Goal: Task Accomplishment & Management: Manage account settings

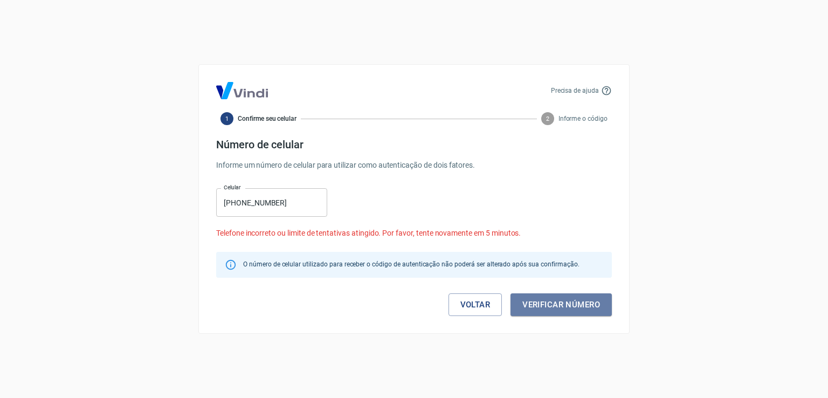
click at [536, 306] on button "Verificar número" at bounding box center [561, 304] width 101 height 23
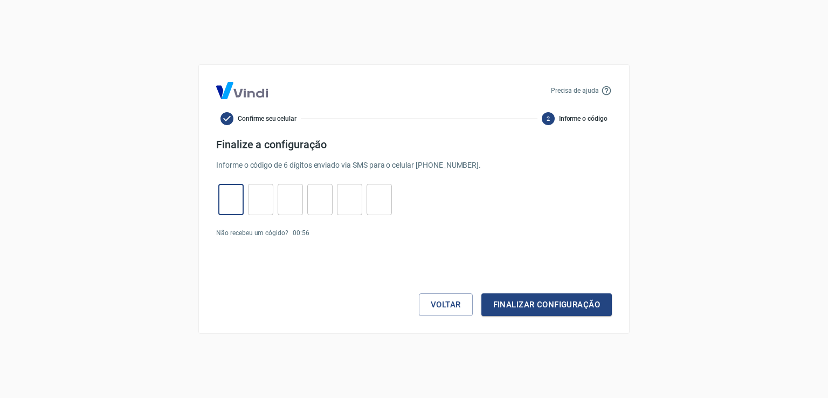
click at [222, 198] on input "tel" at bounding box center [230, 199] width 25 height 23
type input "6"
type input "3"
type input "4"
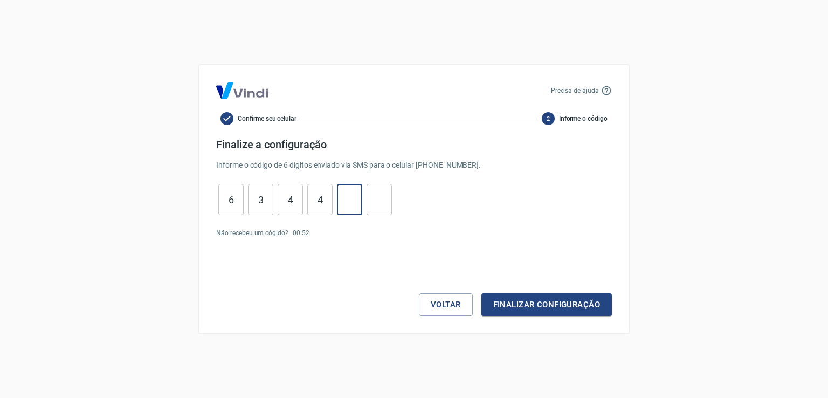
type input "2"
type input "7"
click at [507, 302] on button "Finalizar configuração" at bounding box center [546, 304] width 130 height 23
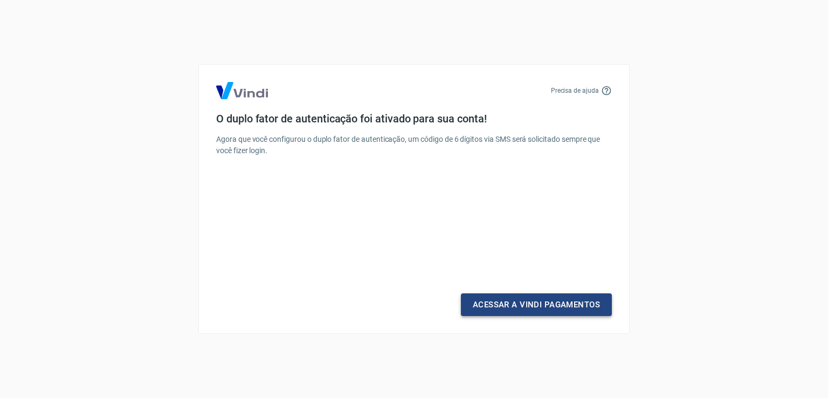
click at [487, 310] on link "Acessar a Vindi Pagamentos" at bounding box center [536, 304] width 151 height 23
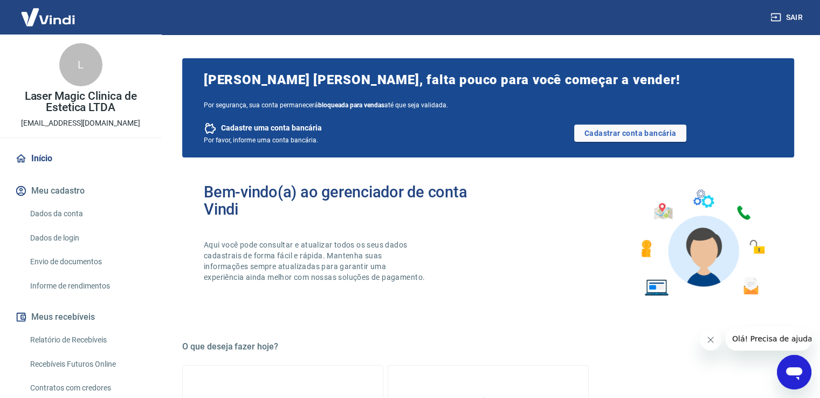
click at [45, 212] on link "Dados da conta" at bounding box center [87, 214] width 122 height 22
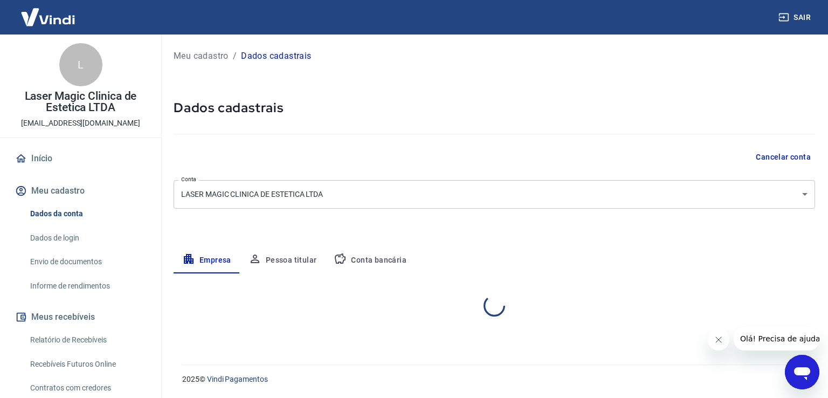
select select "SP"
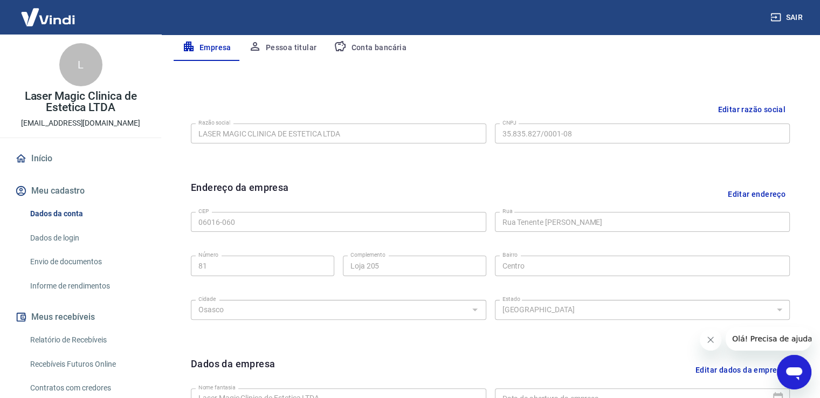
scroll to position [270, 0]
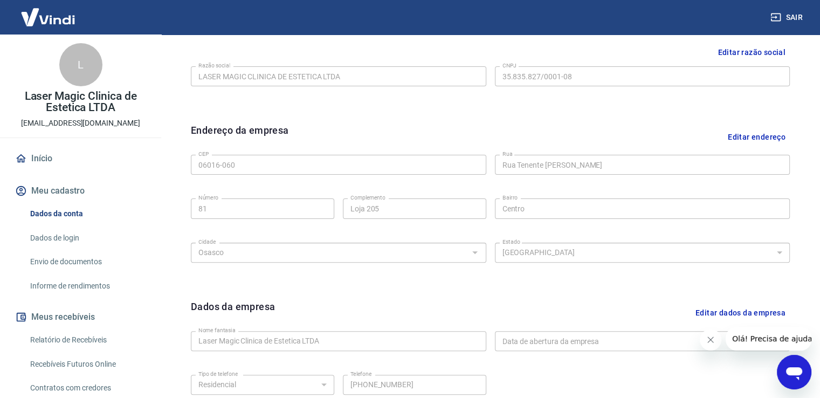
click at [739, 135] on button "Editar endereço" at bounding box center [756, 136] width 66 height 27
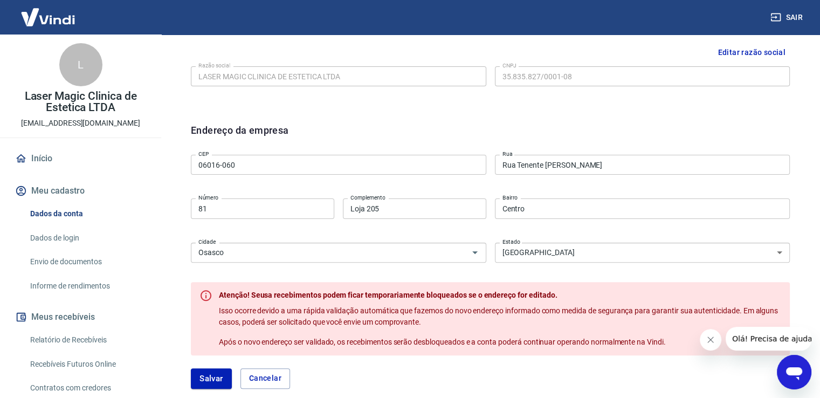
click at [288, 162] on input "06016-060" at bounding box center [338, 165] width 295 height 20
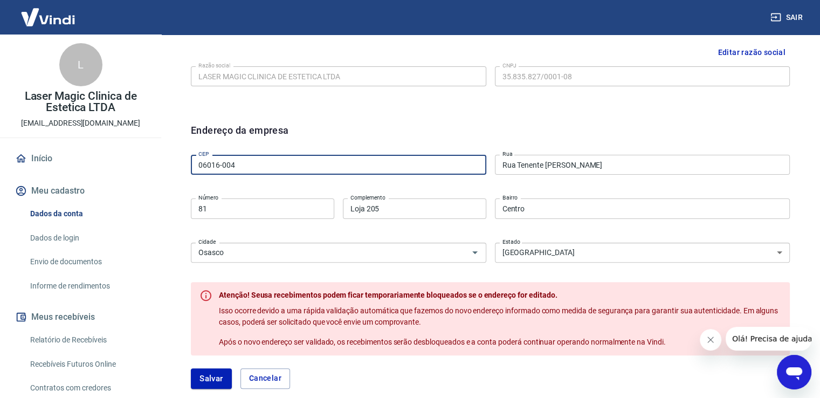
type input "06016-004"
click at [530, 170] on input "Rua Tenente [PERSON_NAME]" at bounding box center [642, 165] width 295 height 20
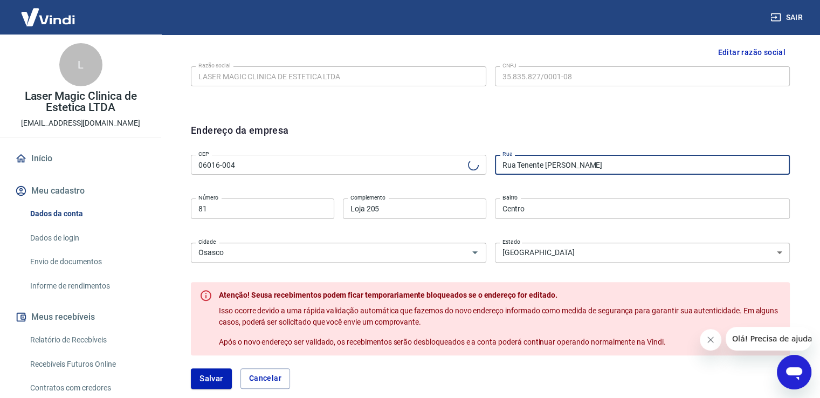
type input "Rua Dona Primitiva Vianco"
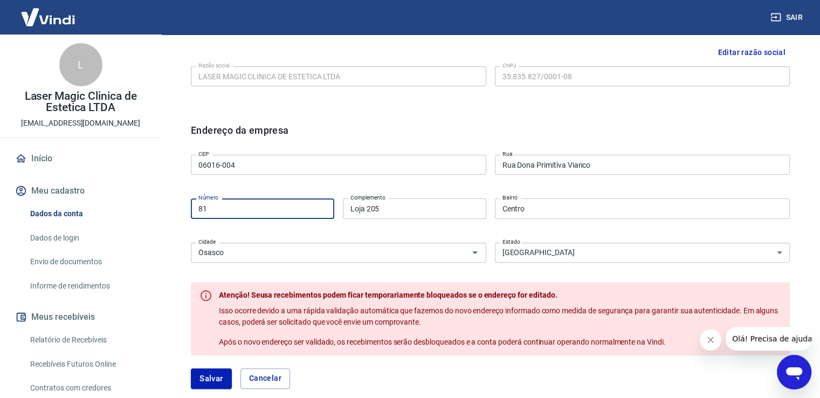
click at [250, 212] on input "81" at bounding box center [262, 208] width 143 height 20
type input "8"
type input "600"
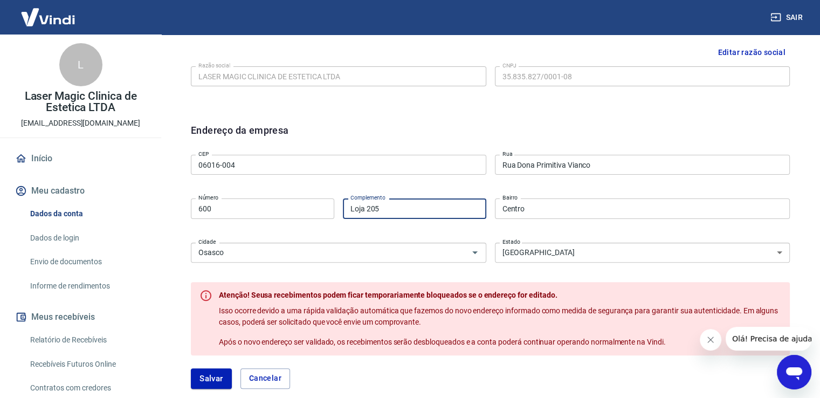
drag, startPoint x: 386, startPoint y: 203, endPoint x: 328, endPoint y: 208, distance: 58.4
click at [328, 207] on div "Número 600 Número Complemento Loja 205 Complemento" at bounding box center [338, 207] width 295 height 26
type input "SOBRELOJA"
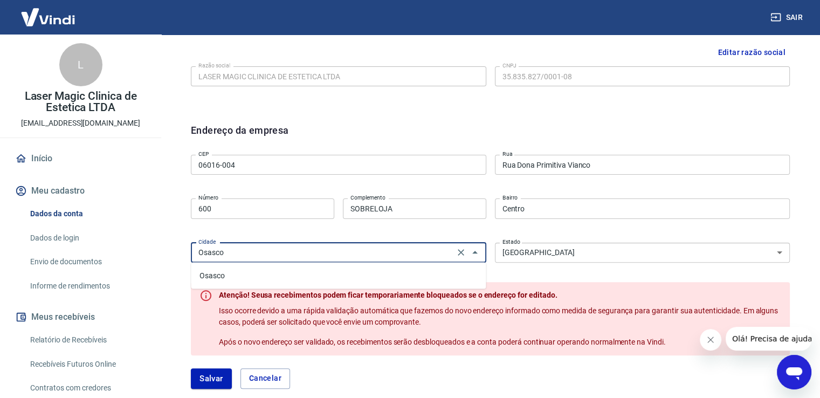
click at [307, 256] on input "Osasco" at bounding box center [322, 252] width 257 height 13
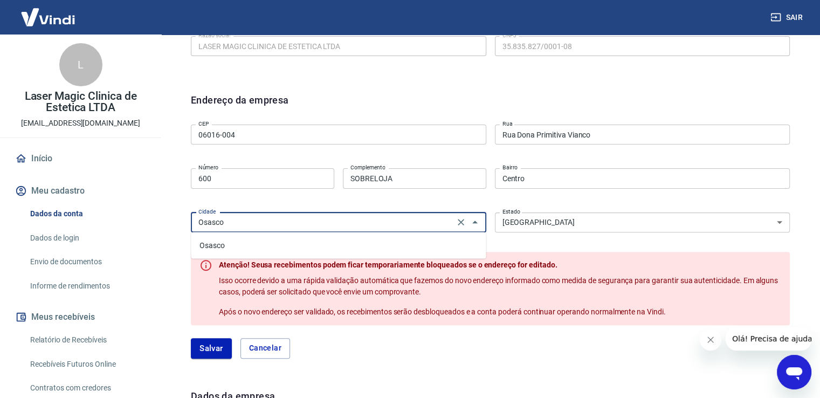
scroll to position [323, 0]
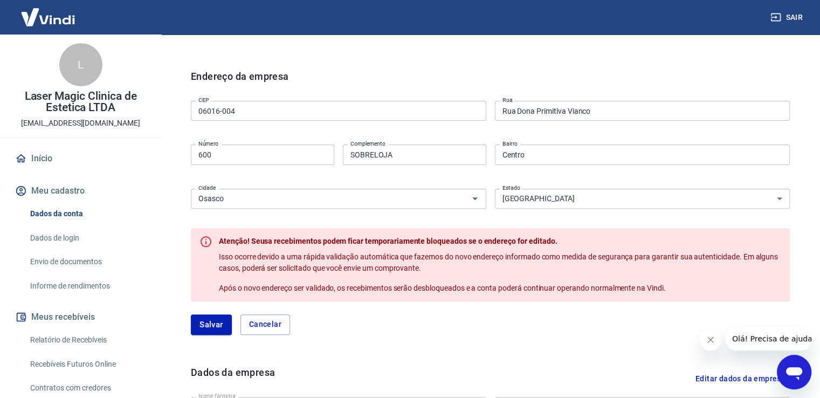
click at [267, 331] on button "Cancelar" at bounding box center [265, 324] width 50 height 20
type input "06016-060"
type input "Rua Tenente [PERSON_NAME]"
type input "81"
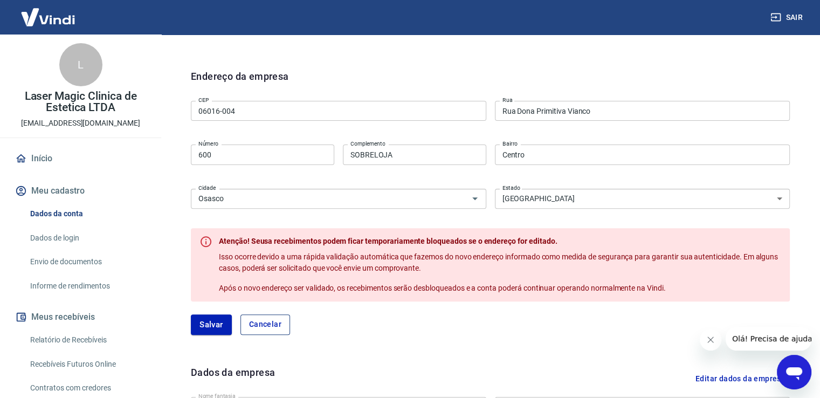
type input "Loja 205"
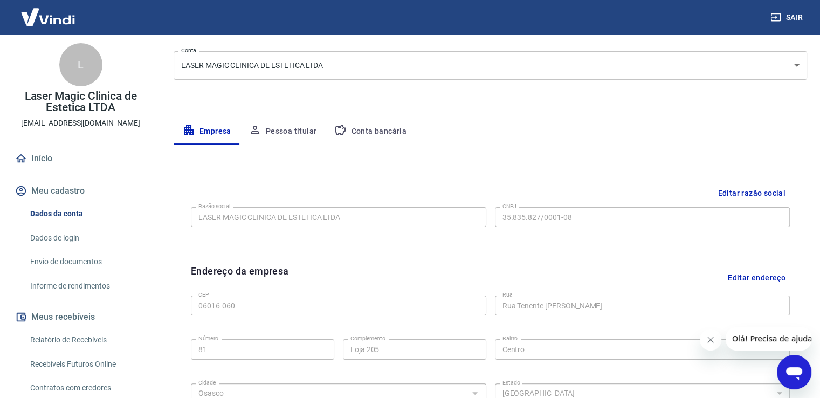
scroll to position [110, 0]
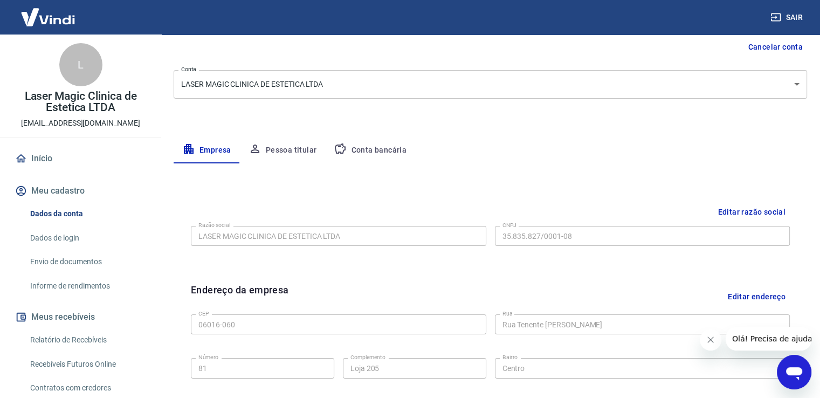
click at [269, 149] on button "Pessoa titular" at bounding box center [283, 150] width 86 height 26
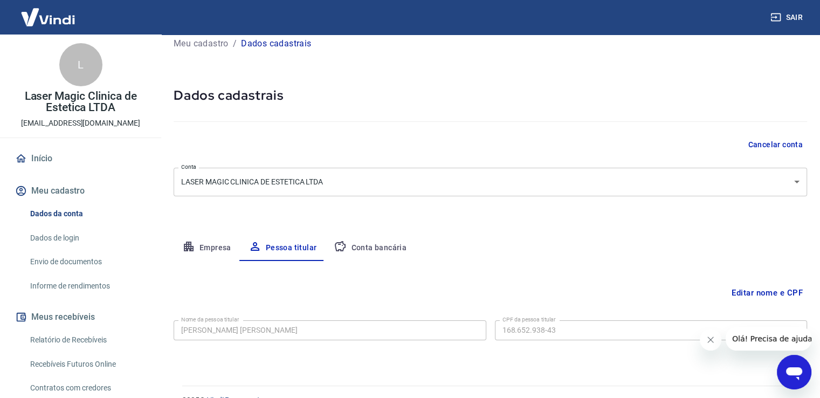
scroll to position [33, 0]
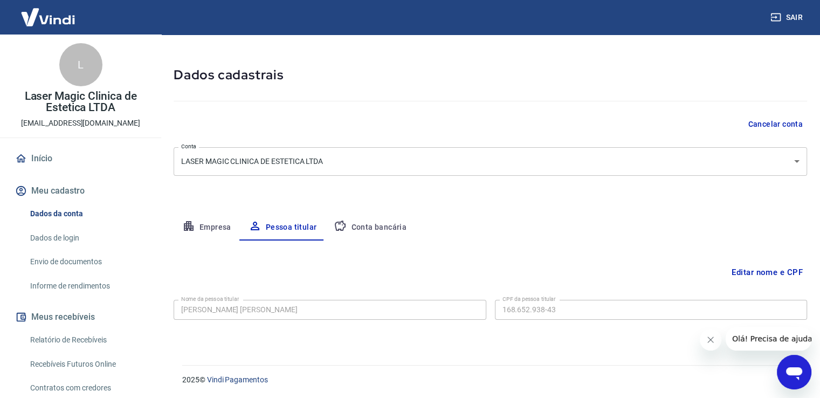
click at [347, 227] on button "Conta bancária" at bounding box center [370, 228] width 90 height 26
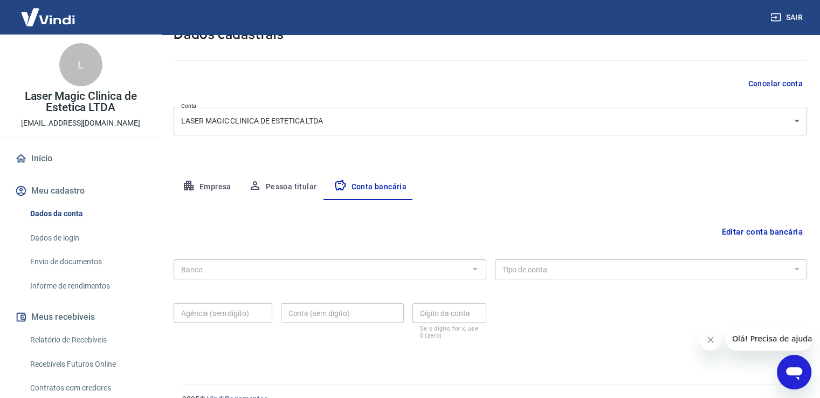
scroll to position [93, 0]
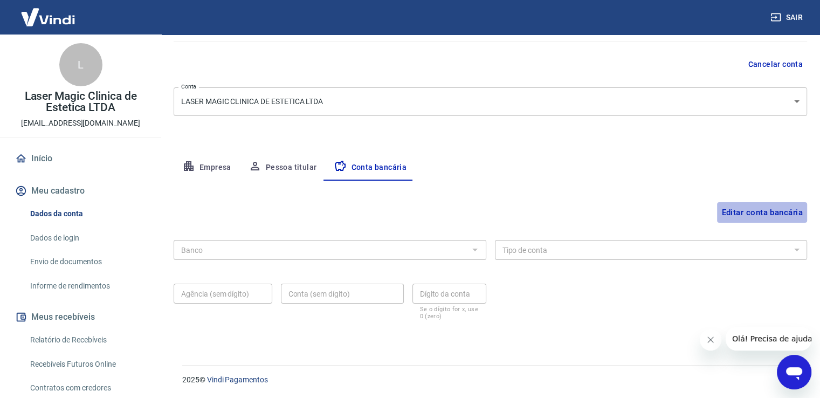
click at [755, 213] on button "Editar conta bancária" at bounding box center [762, 212] width 90 height 20
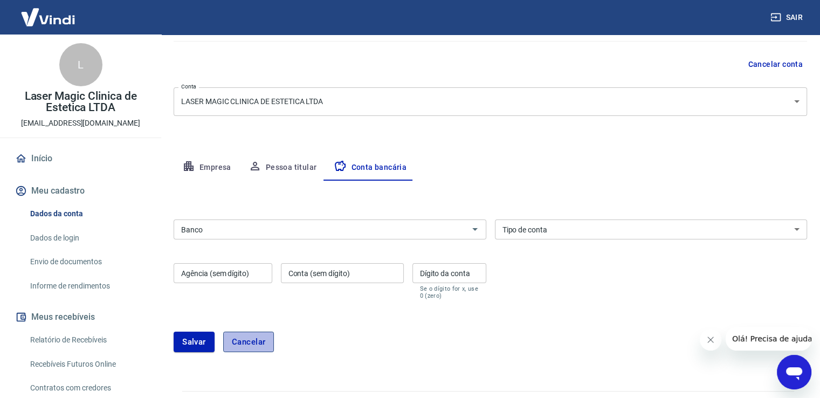
click at [235, 341] on button "Cancelar" at bounding box center [248, 342] width 51 height 20
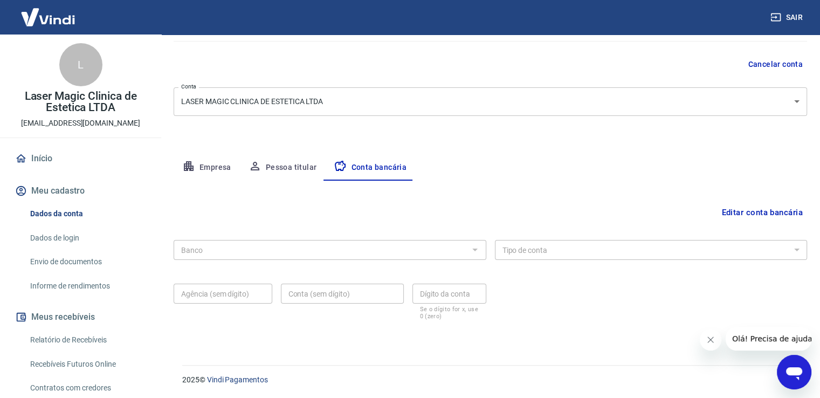
click at [792, 370] on icon "Abrir janela de mensagens" at bounding box center [794, 373] width 16 height 13
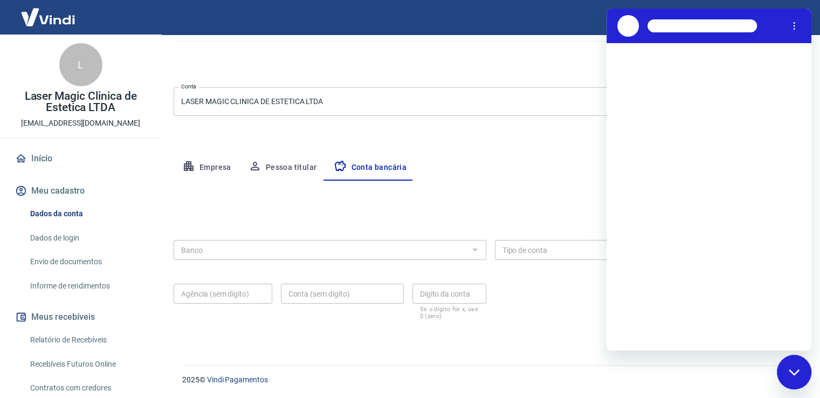
scroll to position [0, 0]
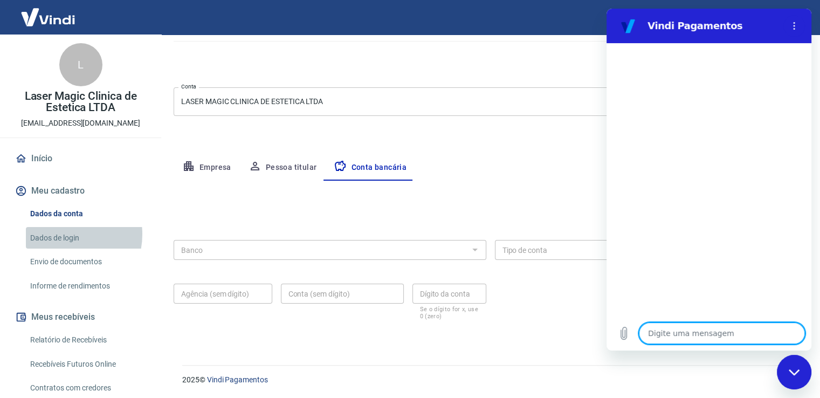
click at [63, 234] on link "Dados de login" at bounding box center [87, 238] width 122 height 22
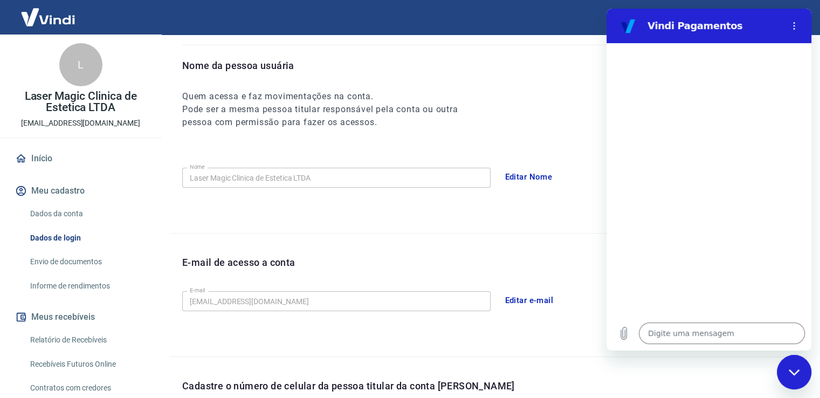
scroll to position [292, 0]
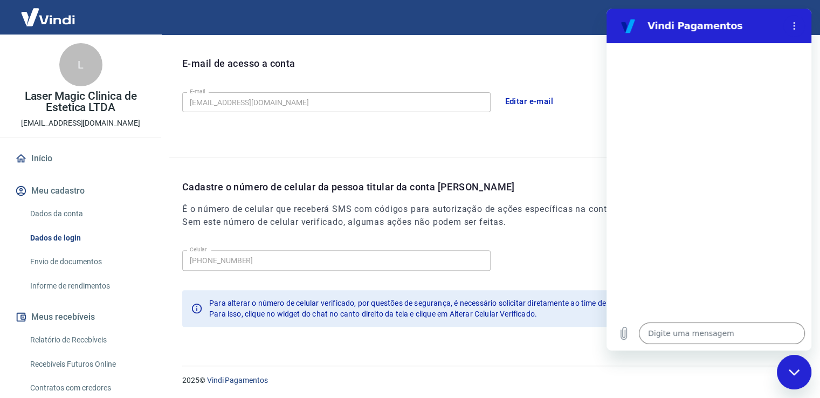
click at [514, 99] on button "Editar e-mail" at bounding box center [529, 101] width 60 height 23
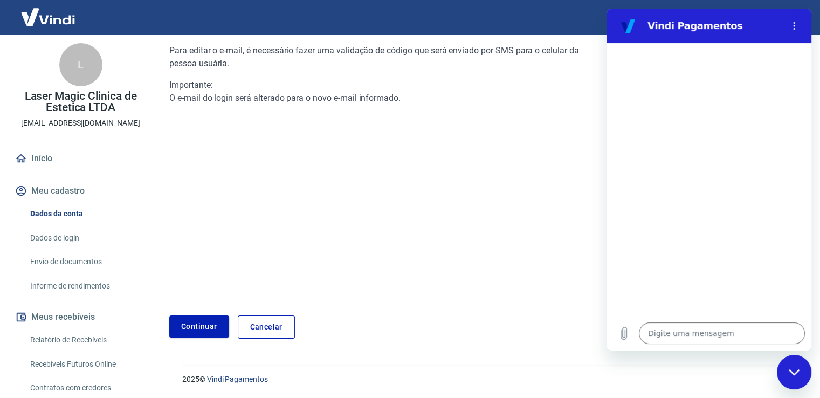
scroll to position [109, 0]
click at [211, 327] on link "Continuar" at bounding box center [199, 327] width 60 height 22
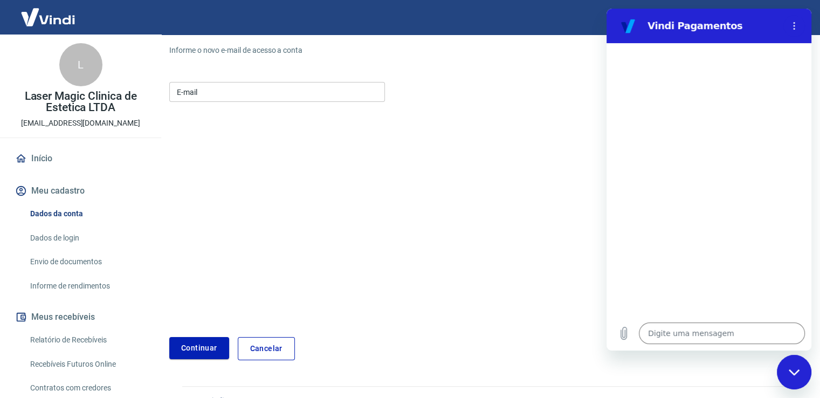
click at [191, 82] on div "E-mail E-mail" at bounding box center [277, 92] width 216 height 20
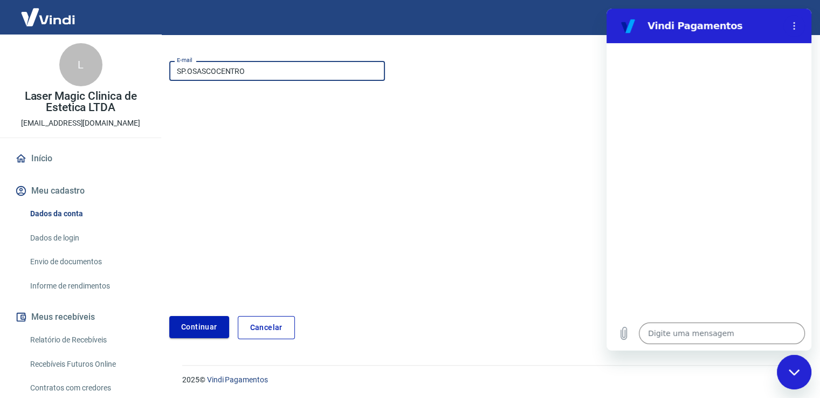
click at [194, 329] on button "Continuar" at bounding box center [199, 327] width 60 height 22
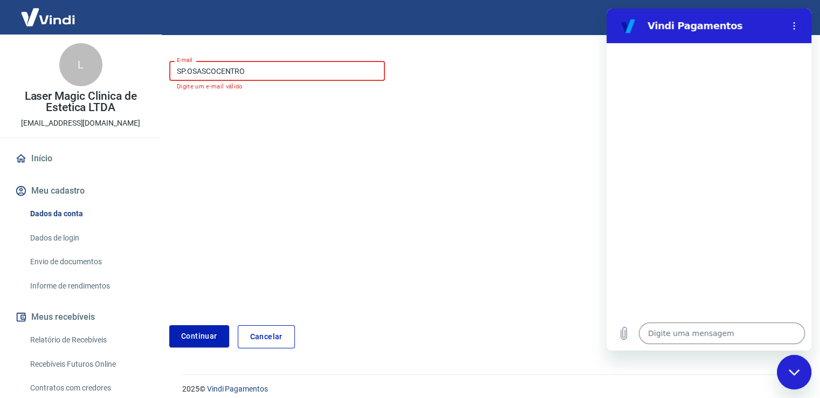
click at [252, 73] on input "SP.OSASCOCENTRO" at bounding box center [277, 71] width 216 height 20
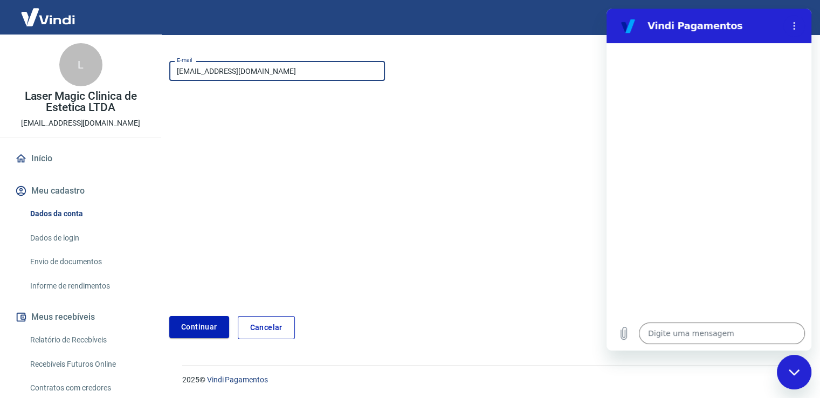
click at [322, 73] on input "[EMAIL_ADDRESS][DOMAIN_NAME]" at bounding box center [277, 71] width 216 height 20
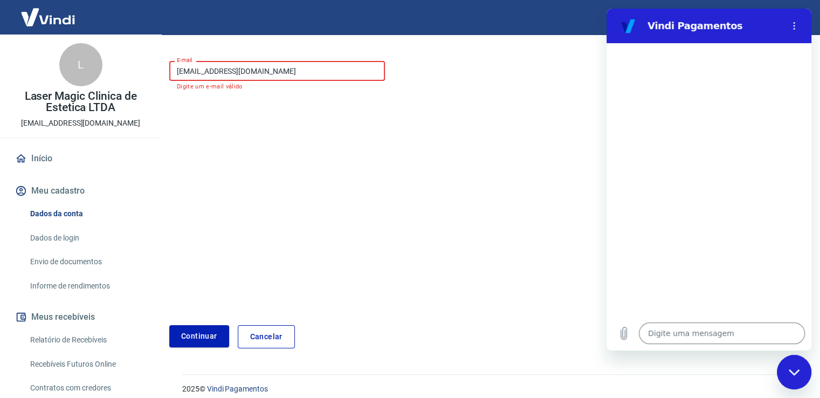
type input "[EMAIL_ADDRESS][DOMAIN_NAME]"
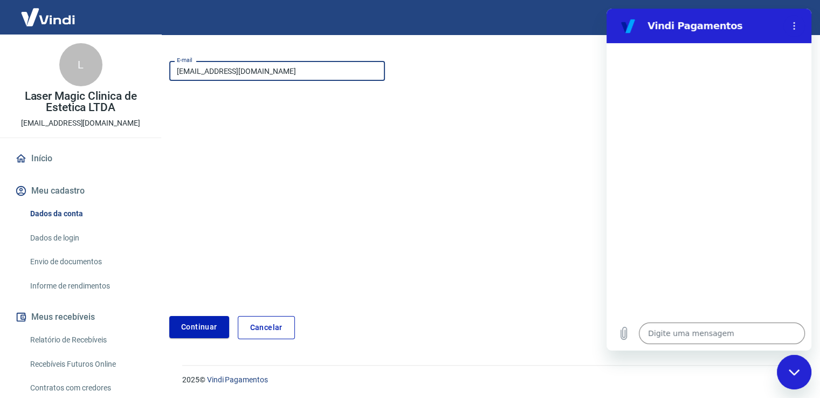
click at [191, 319] on button "Continuar" at bounding box center [199, 327] width 60 height 22
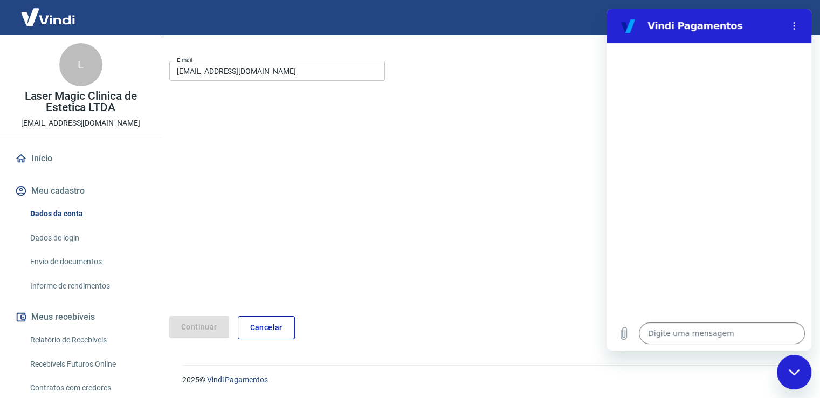
scroll to position [91, 0]
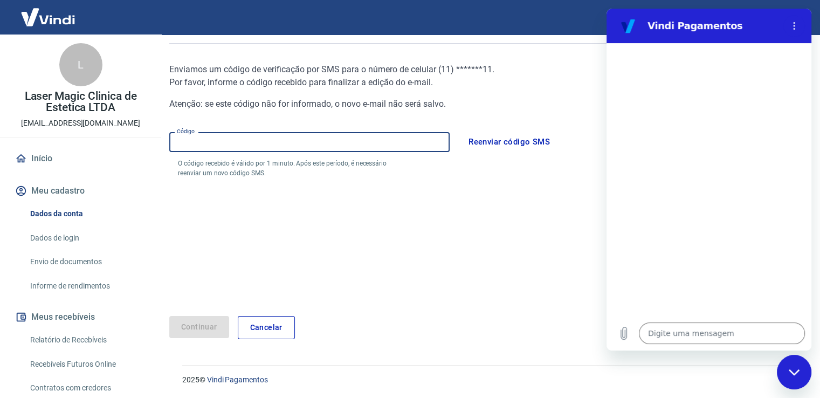
click at [205, 141] on input "Código" at bounding box center [309, 142] width 280 height 20
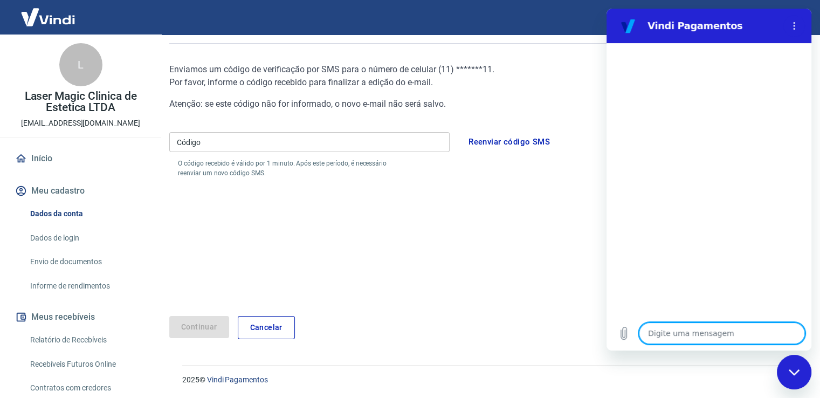
click at [680, 339] on textarea at bounding box center [722, 333] width 166 height 22
type textarea "O"
type textarea "x"
type textarea "OL"
type textarea "x"
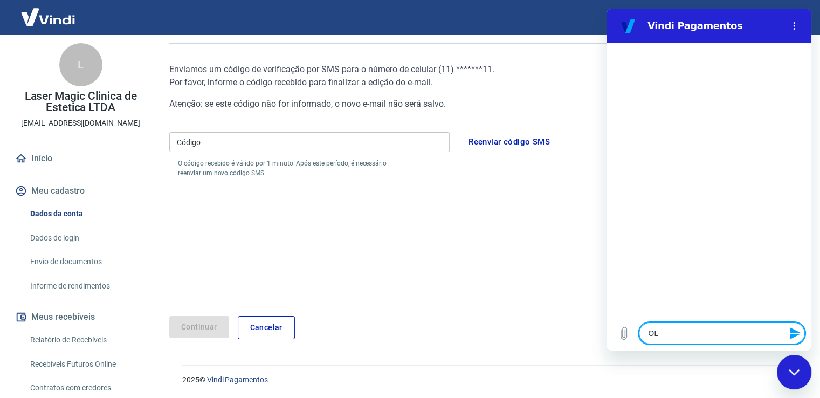
type textarea "OLA"
type textarea "x"
type textarea "OL"
type textarea "x"
type textarea "O"
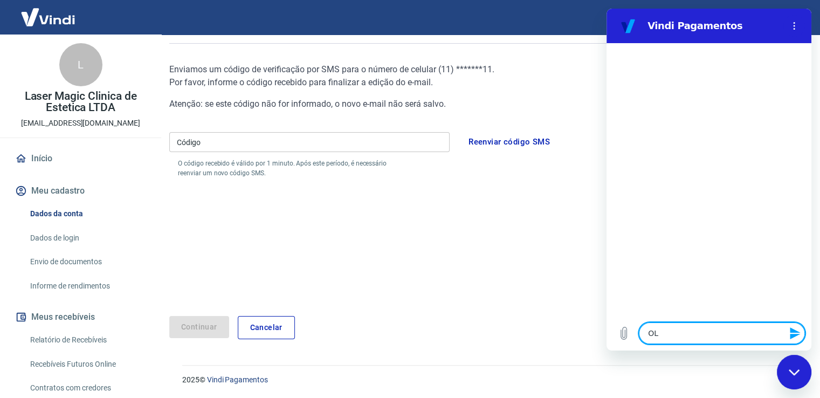
type textarea "x"
type textarea "OI"
type textarea "x"
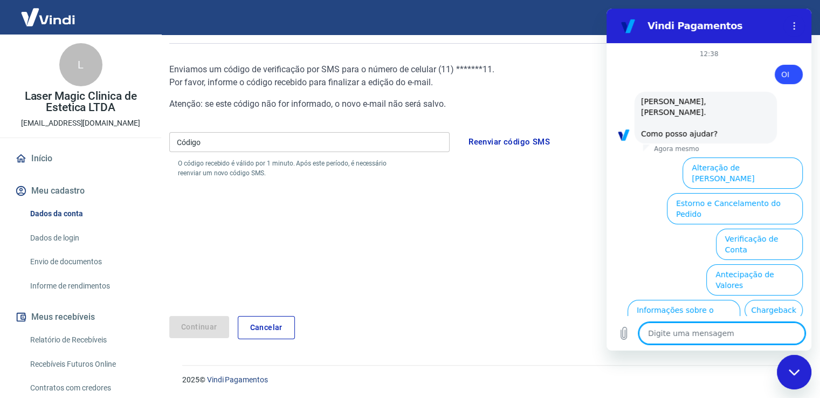
scroll to position [61, 0]
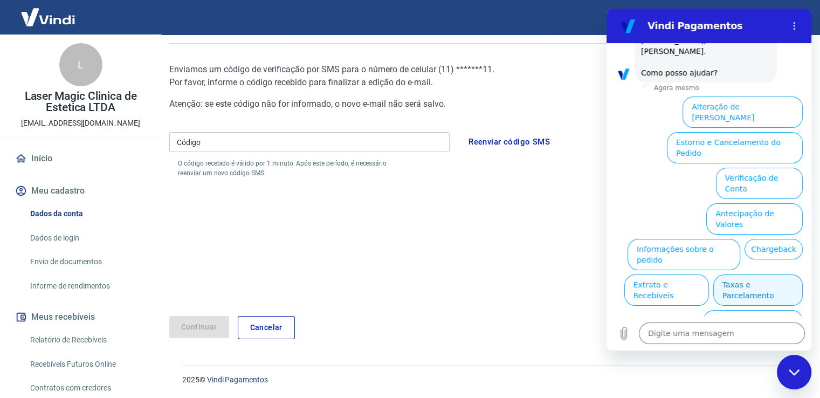
click at [729, 274] on button "Taxas e Parcelamento" at bounding box center [757, 289] width 89 height 31
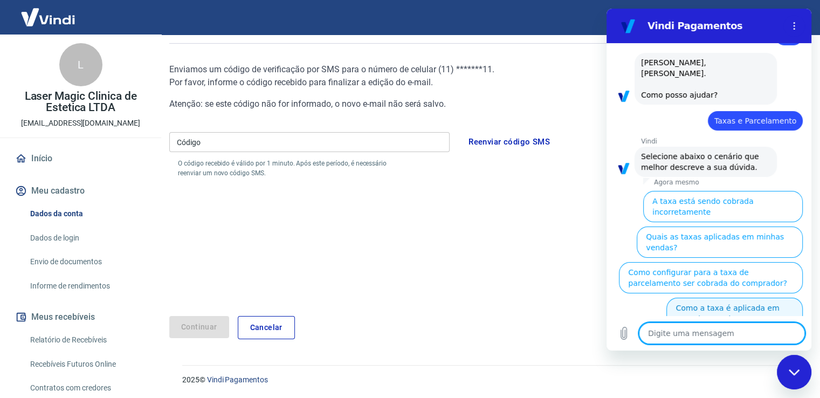
scroll to position [57, 0]
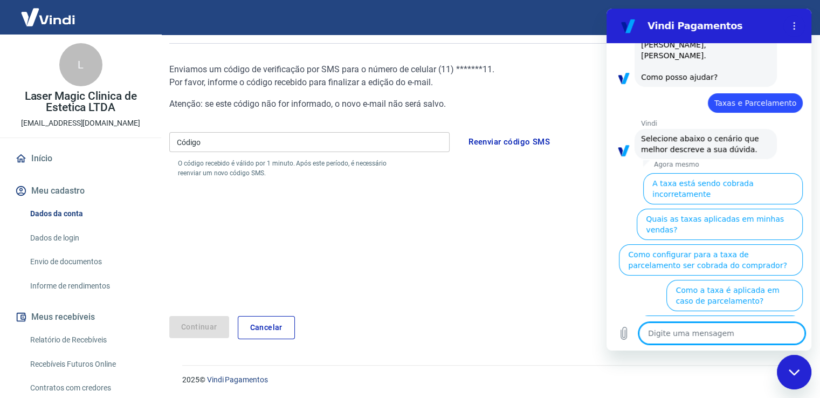
click at [641, 209] on button "Quais as taxas aplicadas em minhas vendas?" at bounding box center [720, 224] width 166 height 31
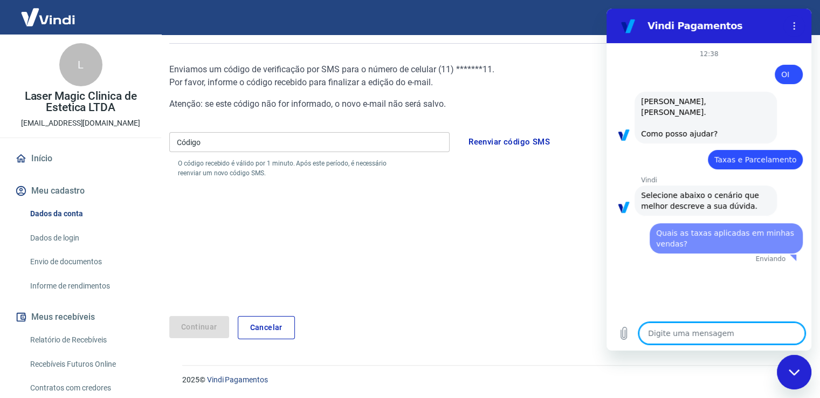
scroll to position [0, 0]
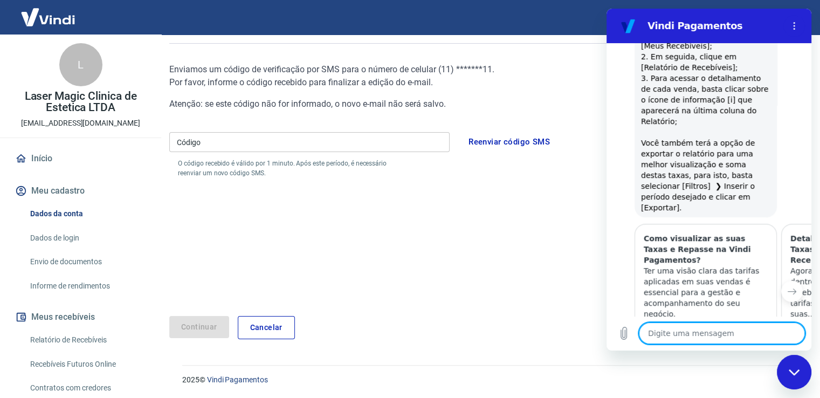
type textarea "x"
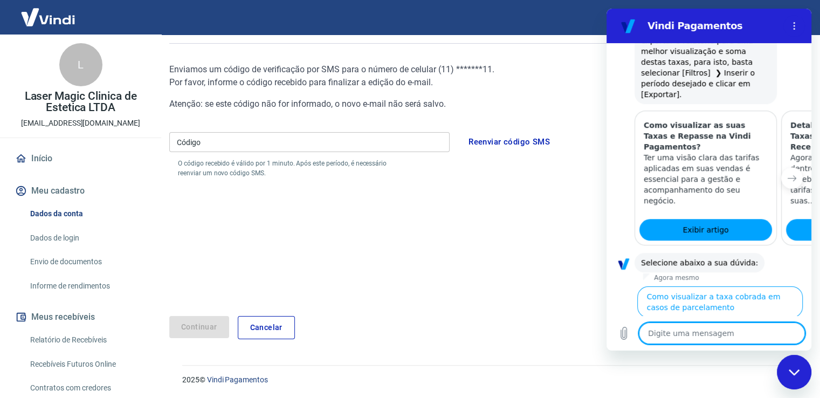
scroll to position [571, 0]
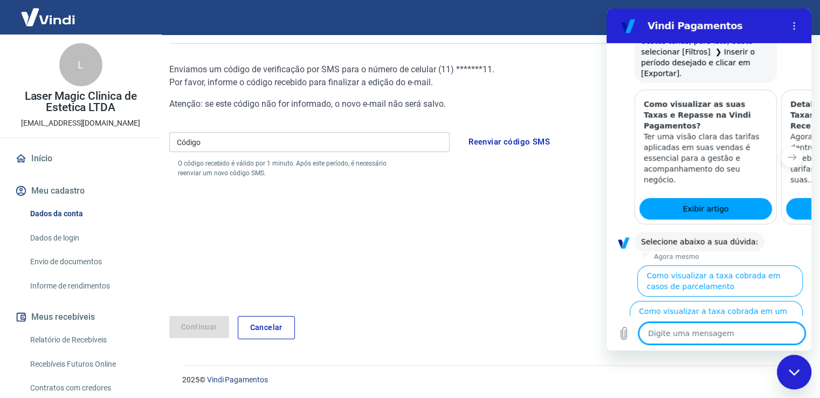
click at [483, 139] on button "Reenviar código SMS" at bounding box center [509, 141] width 93 height 23
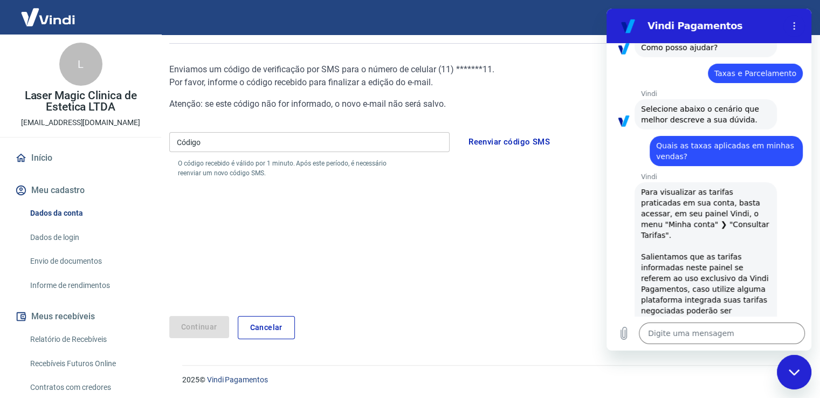
scroll to position [0, 0]
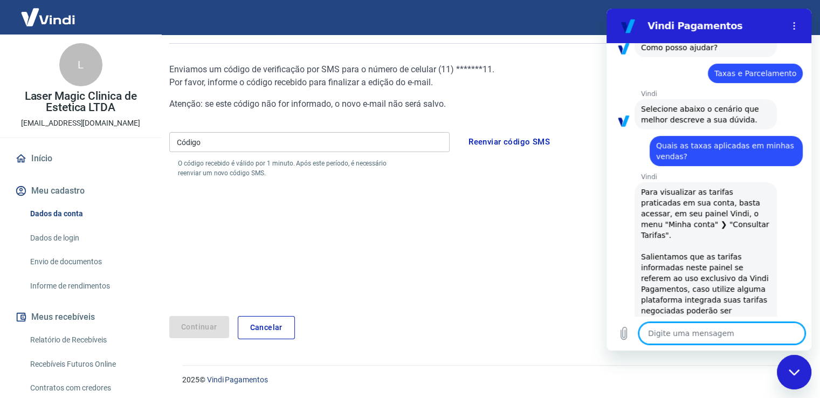
click at [692, 334] on textarea at bounding box center [722, 333] width 166 height 22
type textarea "T"
type textarea "x"
type textarea "TR"
type textarea "x"
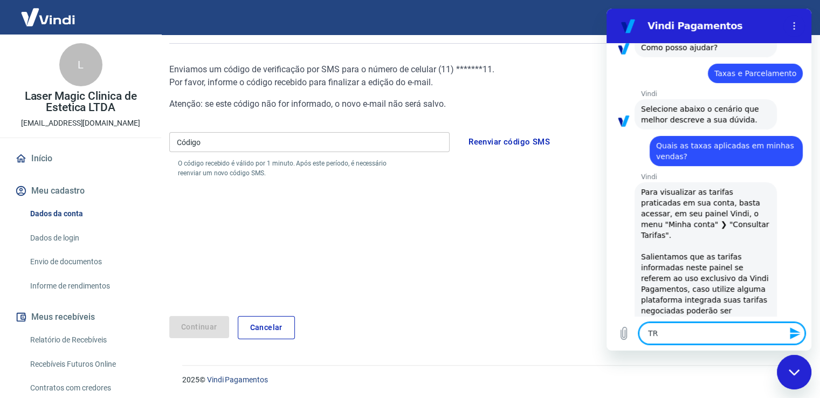
type textarea "TRO"
type textarea "x"
type textarea "TROC"
type textarea "x"
type textarea "TROCA"
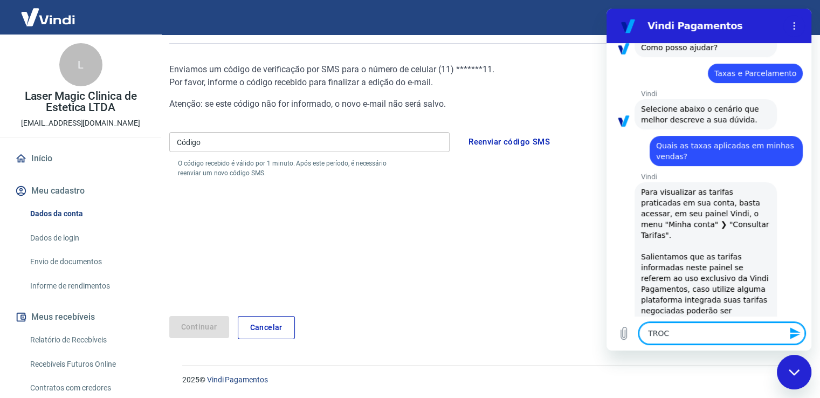
type textarea "x"
type textarea "TROCAR"
type textarea "x"
type textarea "TROCAR"
type textarea "x"
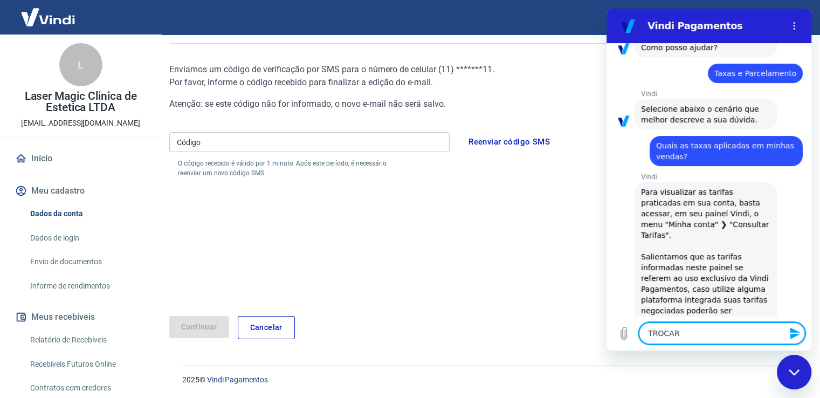
type textarea "TROCAR E"
type textarea "x"
type textarea "TROCAR EM"
type textarea "x"
type textarea "TROCAR EMA"
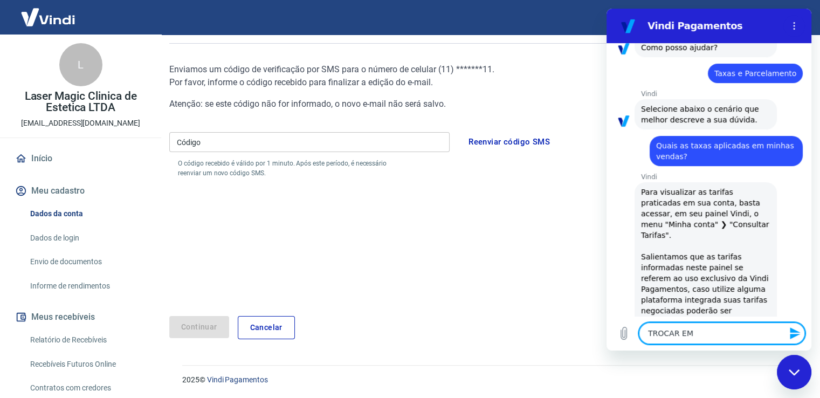
type textarea "x"
type textarea "TROCAR EMAI"
type textarea "x"
type textarea "TROCAR EMAIL"
type textarea "x"
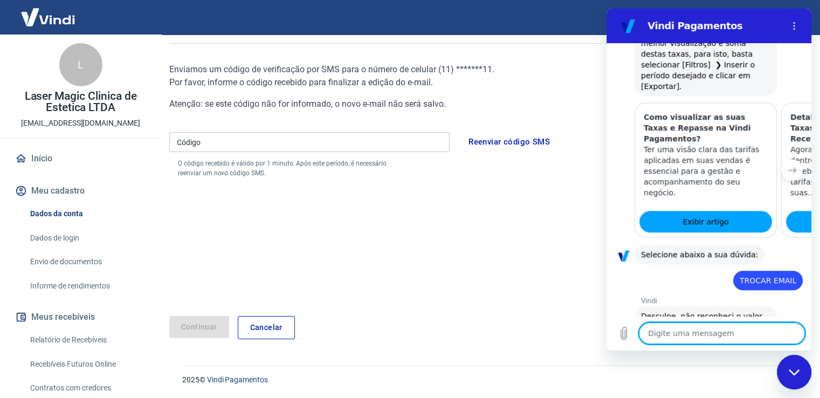
scroll to position [559, 0]
click at [694, 334] on textarea at bounding box center [722, 333] width 166 height 22
click at [791, 29] on icon "Menu de opções" at bounding box center [794, 26] width 9 height 9
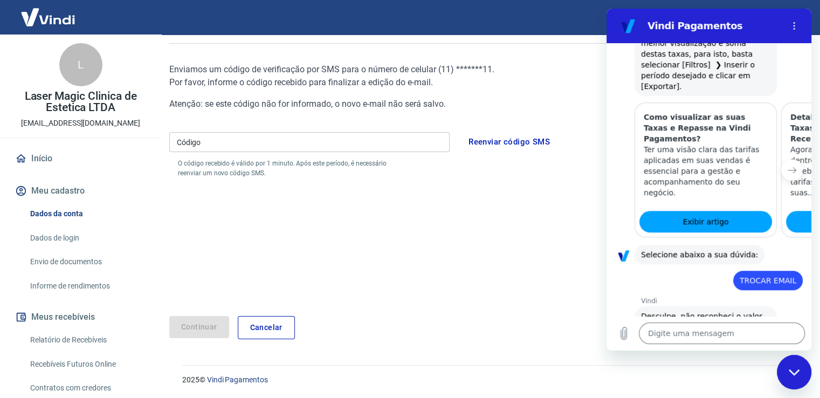
click at [802, 367] on div "Fechar janela de mensagens" at bounding box center [794, 372] width 32 height 32
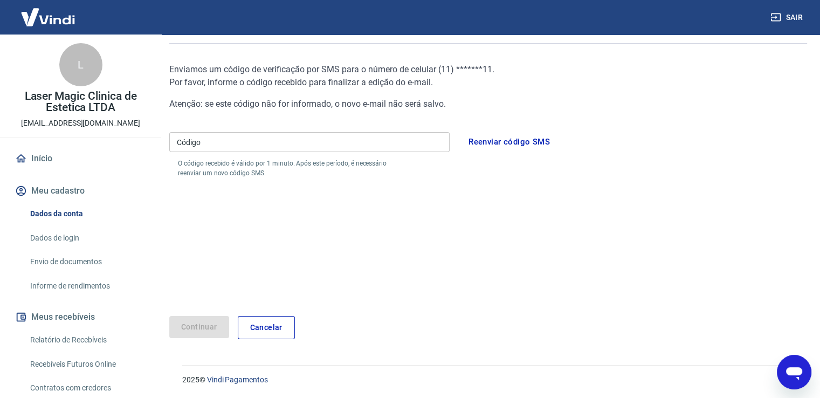
click at [799, 367] on icon "Abrir janela de mensagens" at bounding box center [794, 373] width 16 height 13
type textarea "x"
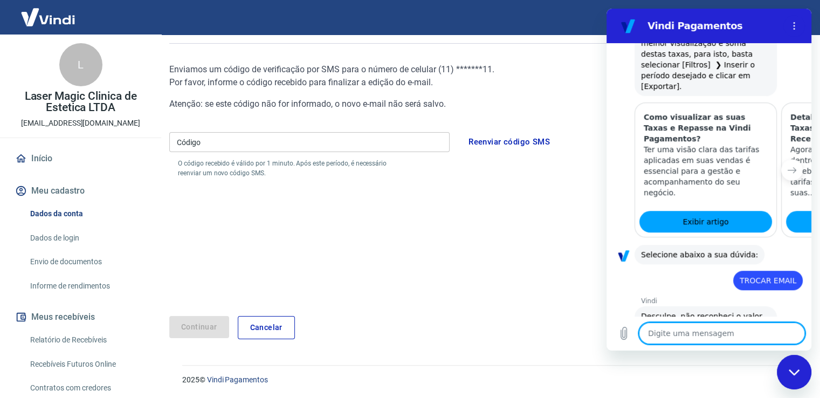
click at [716, 329] on textarea at bounding box center [722, 333] width 166 height 22
type textarea "A"
type textarea "x"
type textarea "AJ"
type textarea "x"
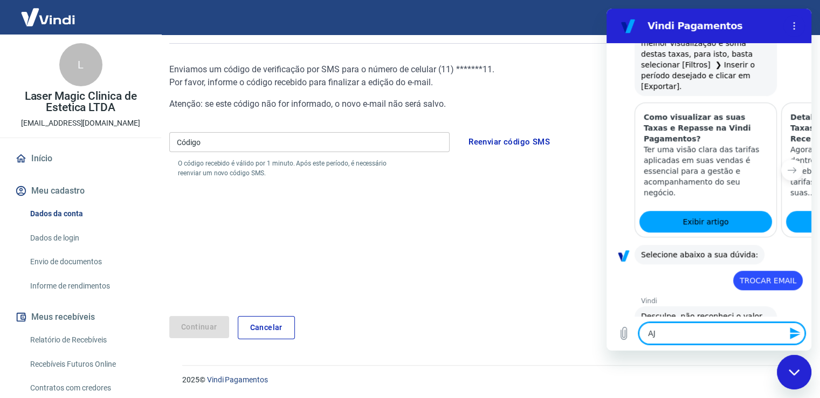
type textarea "AJD"
type textarea "x"
type textarea "AJDA"
type textarea "x"
type textarea "AJD"
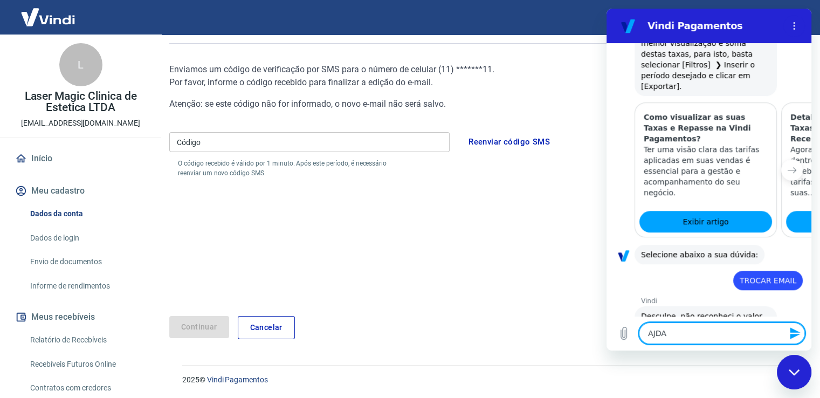
type textarea "x"
type textarea "AJ"
type textarea "x"
type textarea "AJU"
type textarea "x"
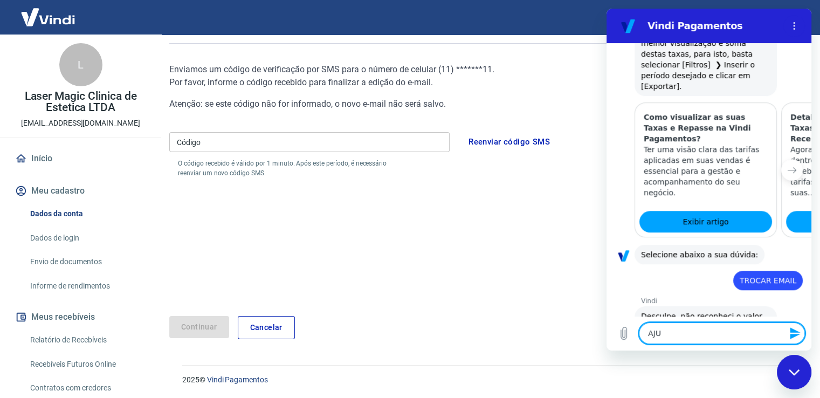
type textarea "AJUD"
type textarea "x"
type textarea "AJUDA"
type textarea "x"
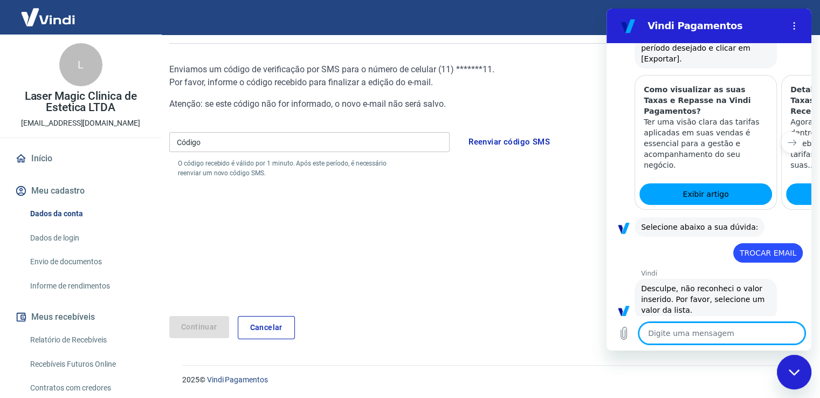
scroll to position [584, 0]
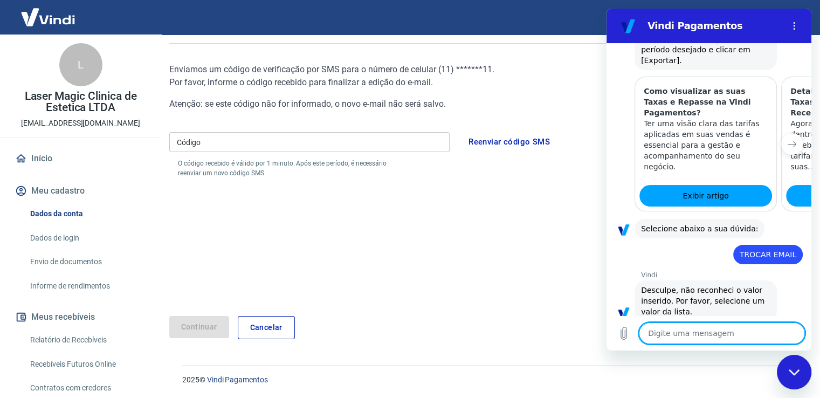
type textarea "x"
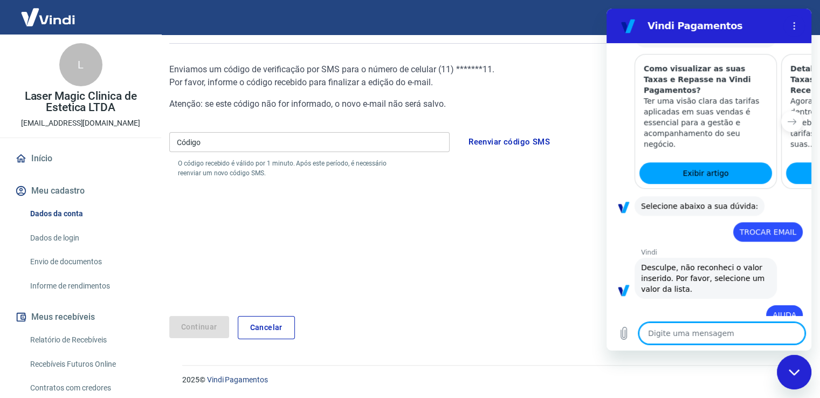
scroll to position [629, 0]
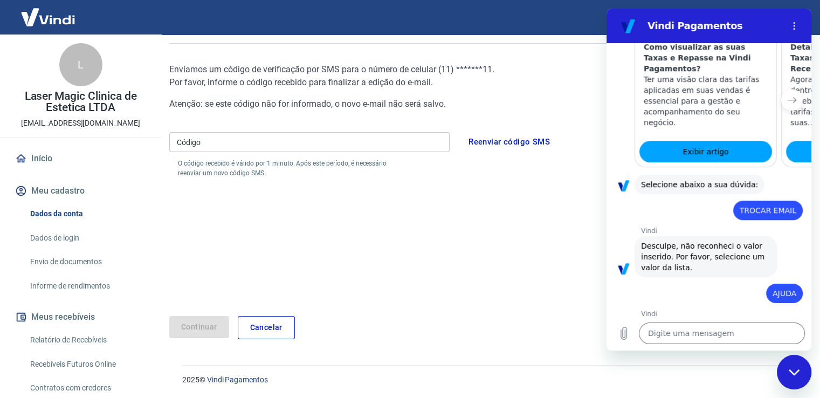
click at [788, 95] on icon "Próximo item" at bounding box center [792, 99] width 9 height 9
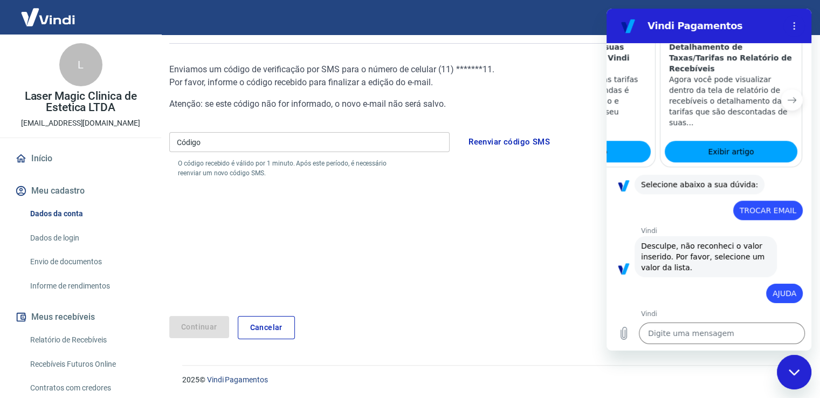
click at [788, 95] on icon "Próximo item" at bounding box center [792, 99] width 9 height 9
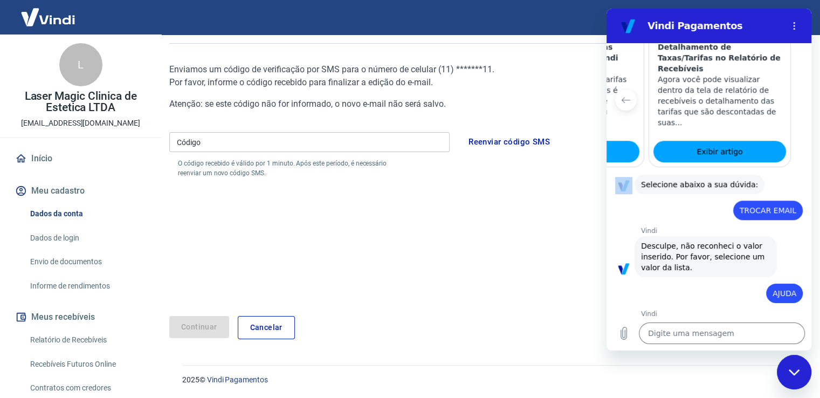
click at [795, 70] on div at bounding box center [808, 99] width 26 height 135
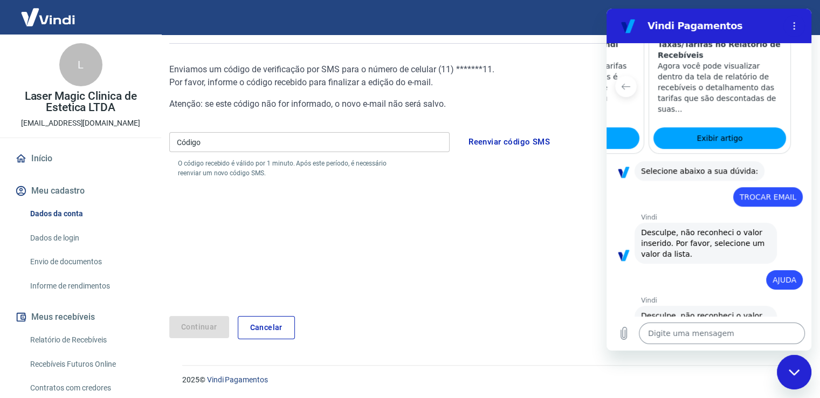
click at [674, 334] on textarea at bounding box center [722, 333] width 166 height 22
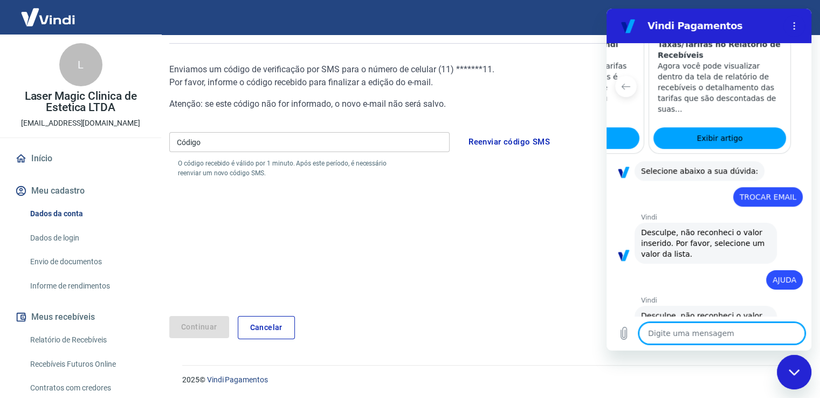
type textarea "1"
type textarea "x"
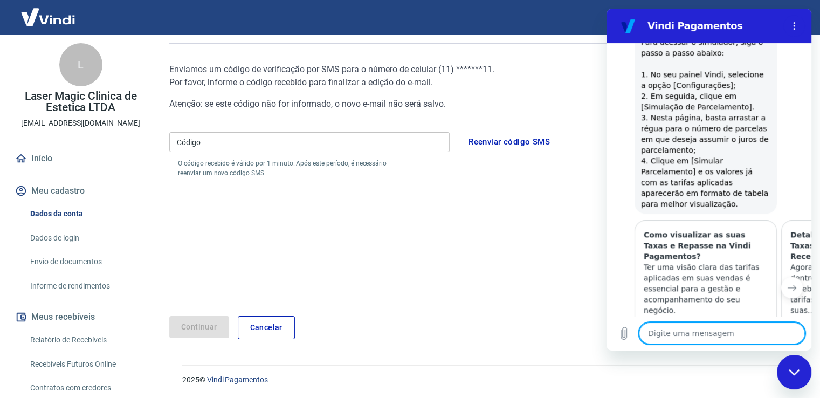
scroll to position [1155, 0]
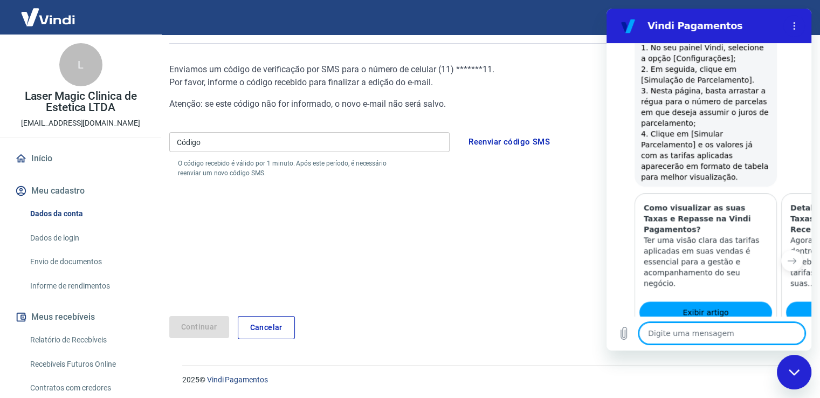
click at [738, 369] on button "Sim" at bounding box center [749, 379] width 31 height 20
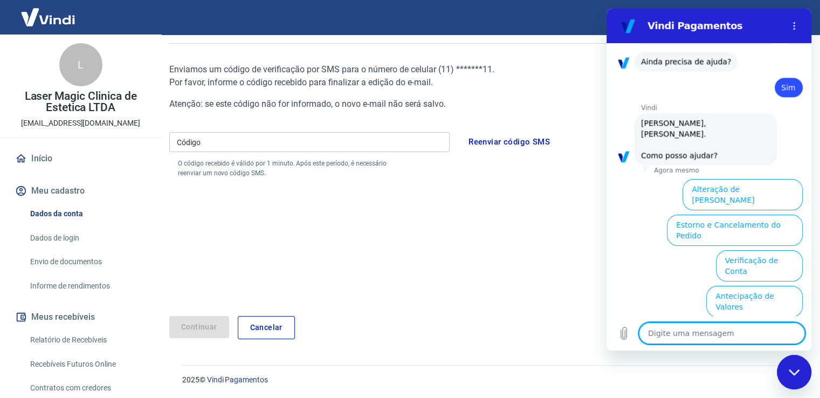
scroll to position [1445, 0]
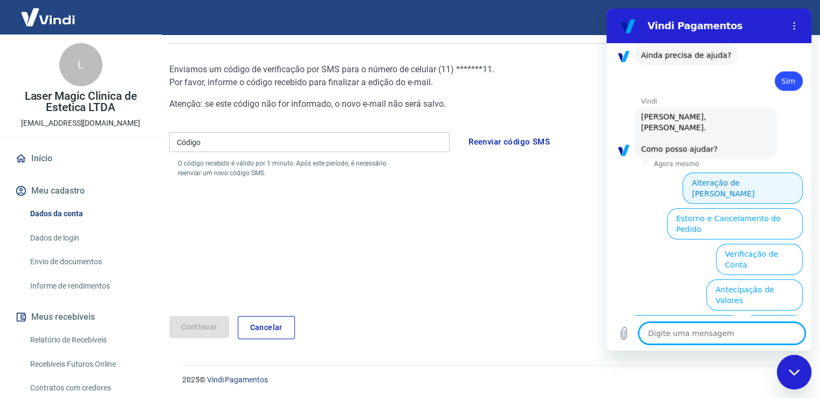
click at [718, 173] on button "Alteração de [PERSON_NAME]" at bounding box center [742, 188] width 120 height 31
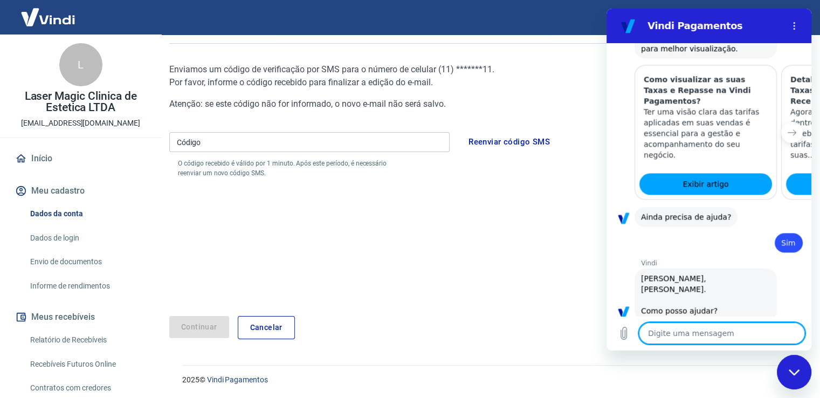
scroll to position [1384, 0]
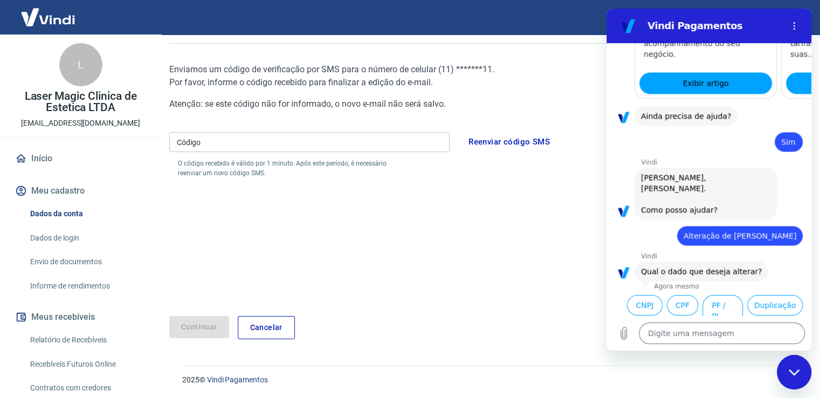
click at [764, 366] on button "E-mail" at bounding box center [783, 381] width 40 height 31
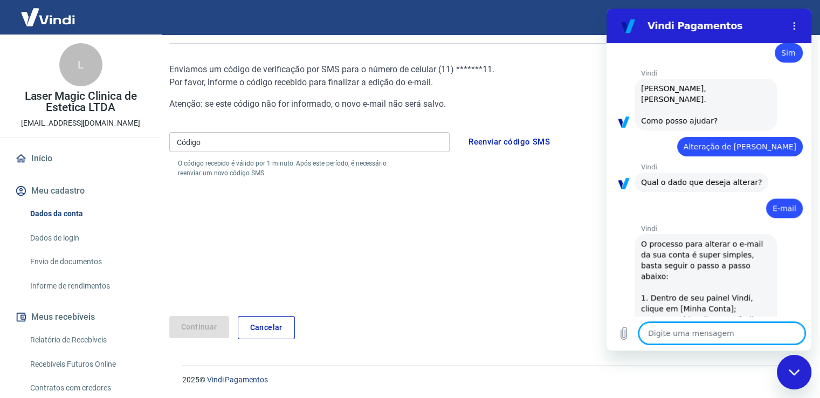
scroll to position [1500, 0]
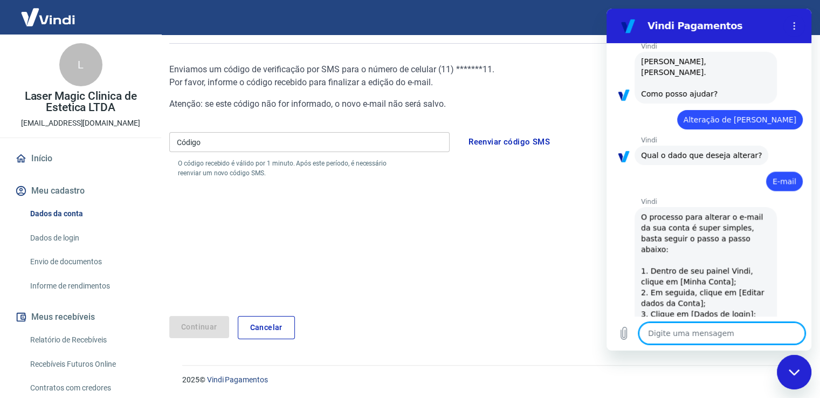
click at [734, 380] on button "Sim" at bounding box center [749, 390] width 31 height 20
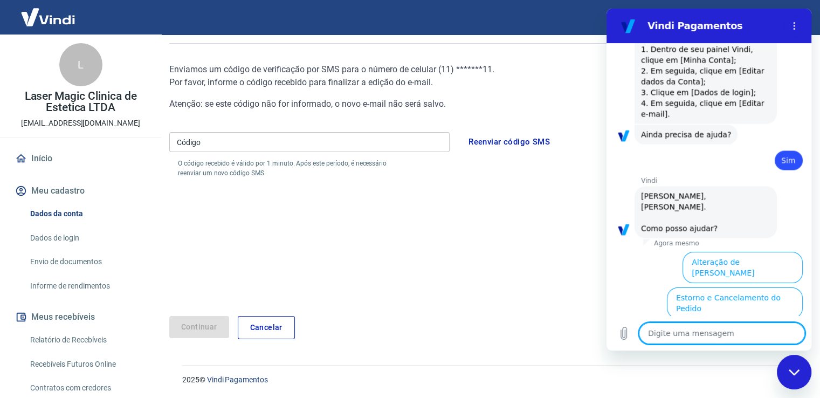
scroll to position [1790, 0]
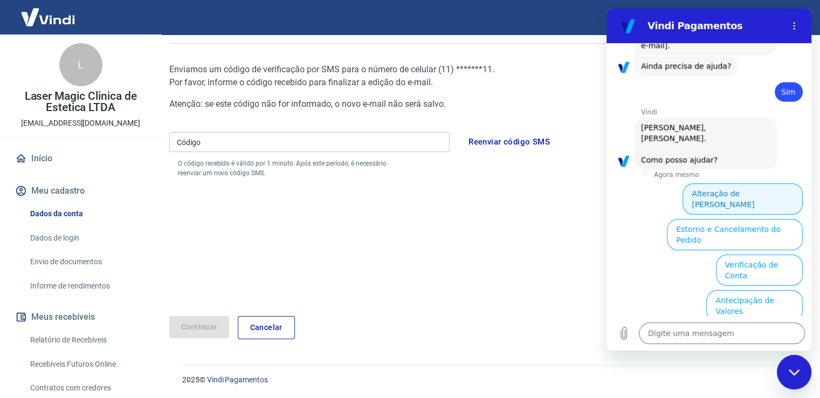
click at [714, 183] on button "Alteração de [PERSON_NAME]" at bounding box center [742, 198] width 120 height 31
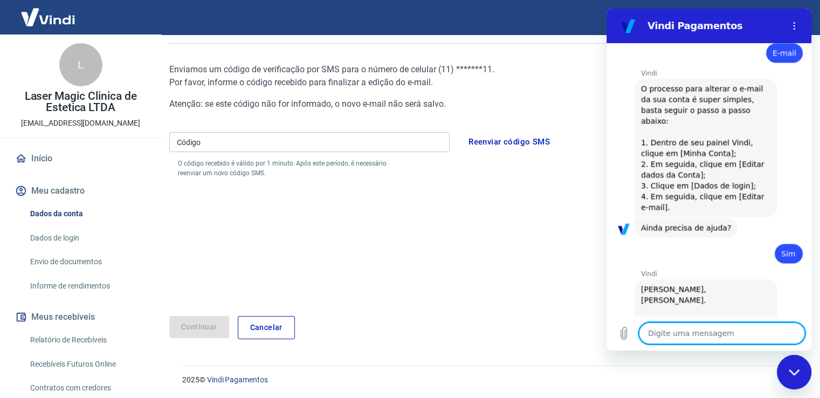
scroll to position [1729, 0]
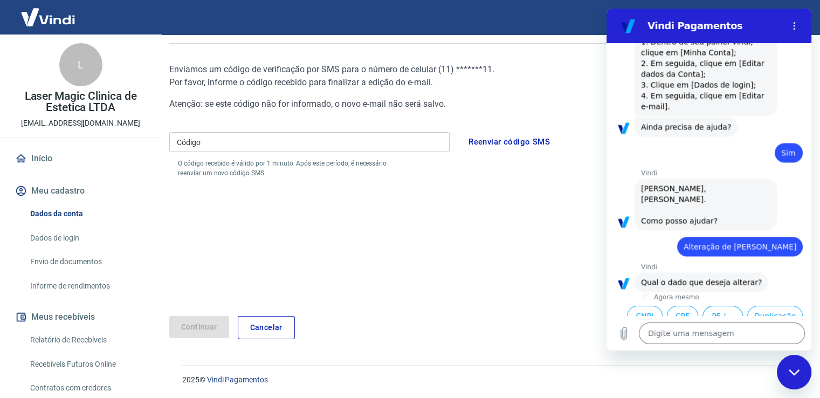
click at [767, 377] on button "E-mail" at bounding box center [783, 392] width 40 height 31
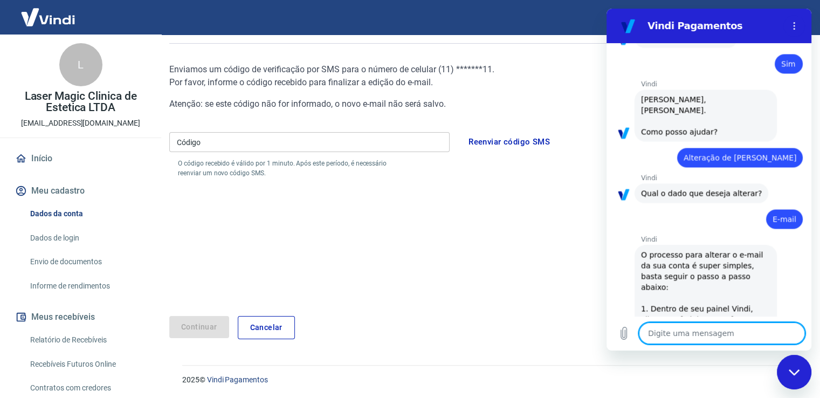
scroll to position [1845, 0]
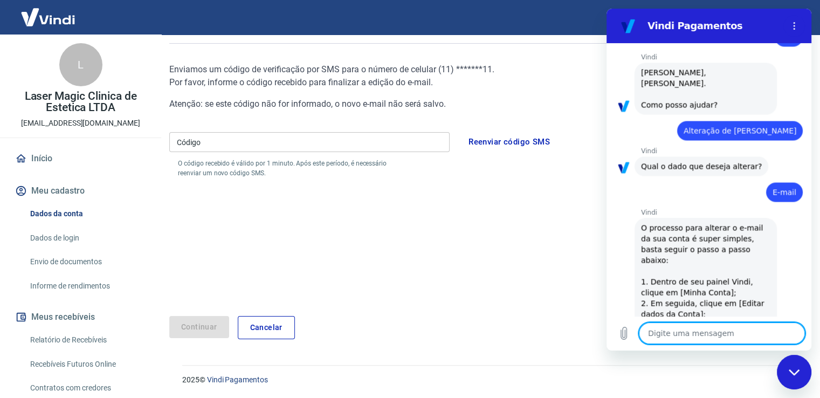
click at [746, 390] on button "Sim" at bounding box center [749, 400] width 31 height 20
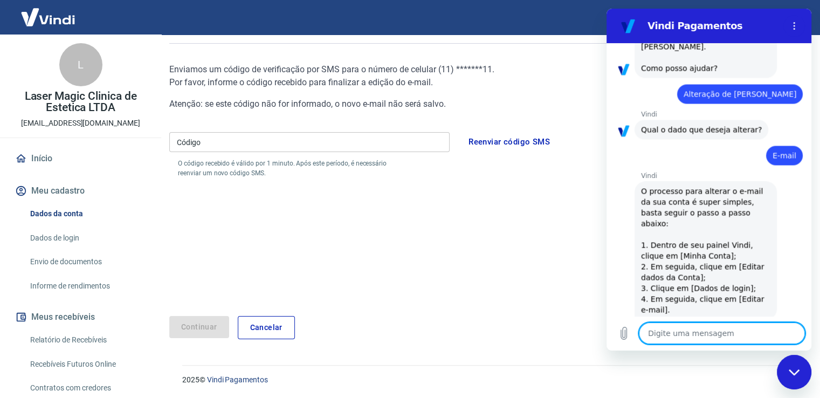
scroll to position [1884, 0]
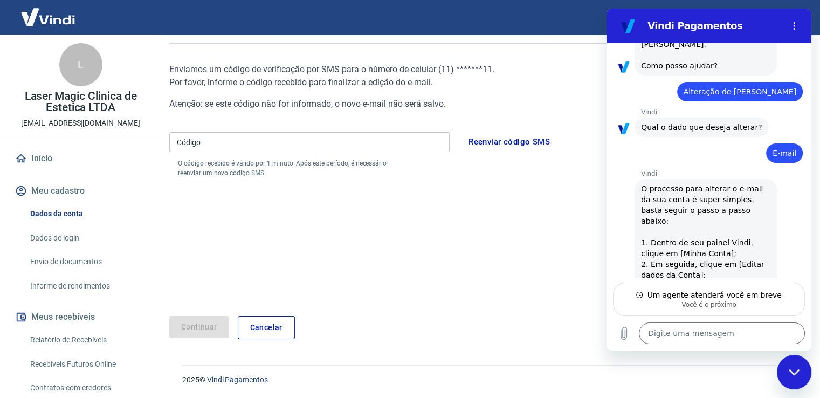
type textarea "x"
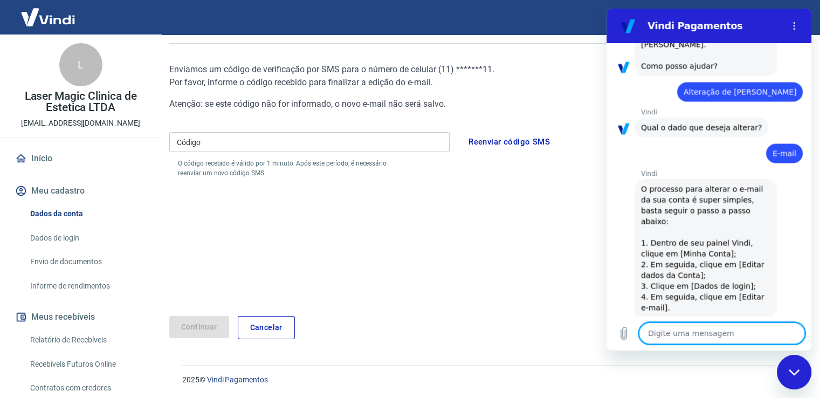
scroll to position [1930, 0]
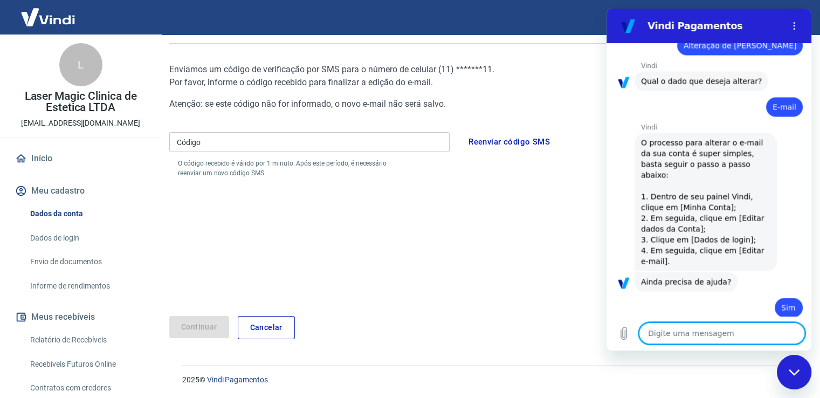
click at [669, 330] on textarea at bounding box center [722, 333] width 166 height 22
type textarea "O"
type textarea "x"
type textarea "OL"
type textarea "x"
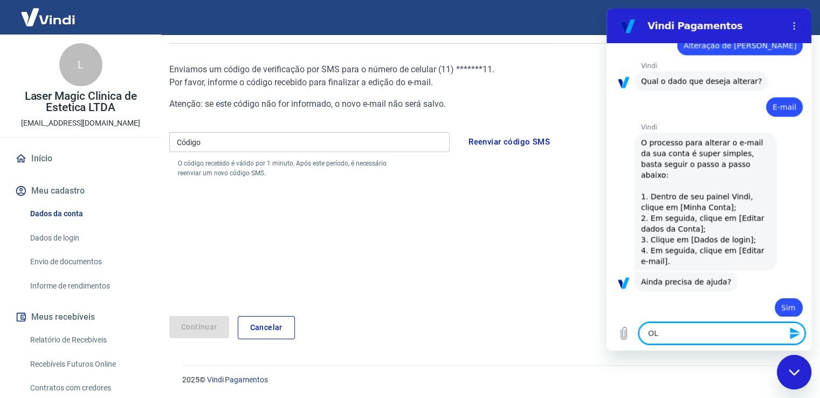
type textarea "OLA"
type textarea "x"
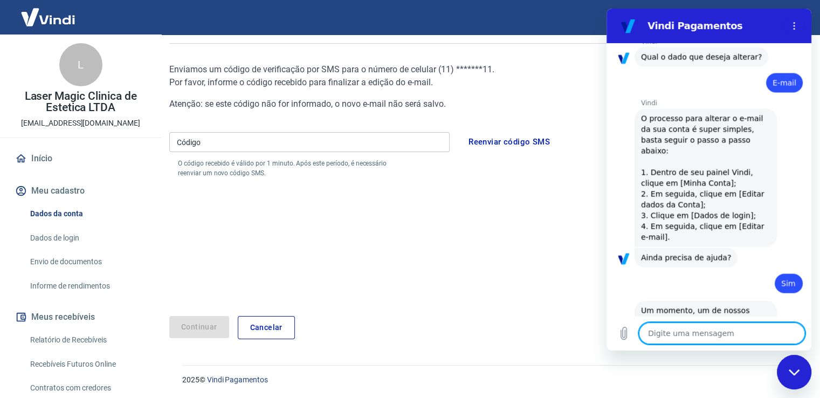
type textarea "x"
type textarea "N"
type textarea "x"
type textarea "NÃ"
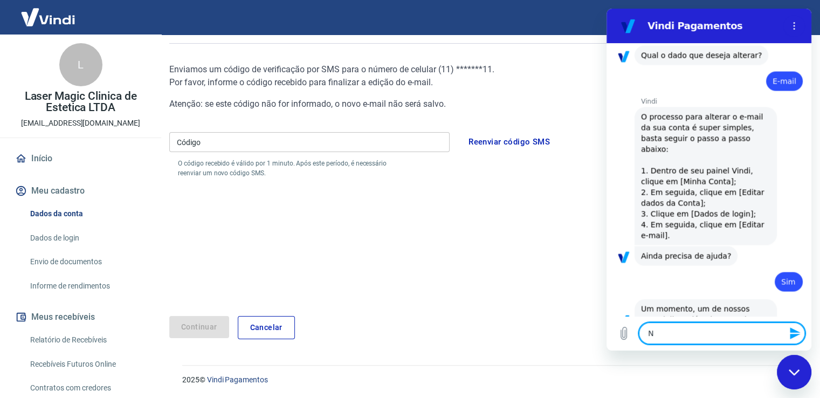
type textarea "x"
type textarea "NÃO"
type textarea "x"
type textarea "NÃO"
type textarea "x"
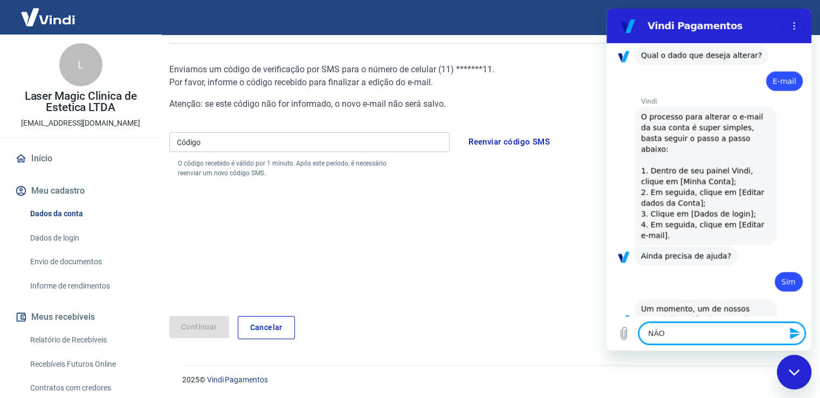
type textarea "NÃO R"
type textarea "x"
type textarea "NÃO RE"
type textarea "x"
type textarea "NÃO REC"
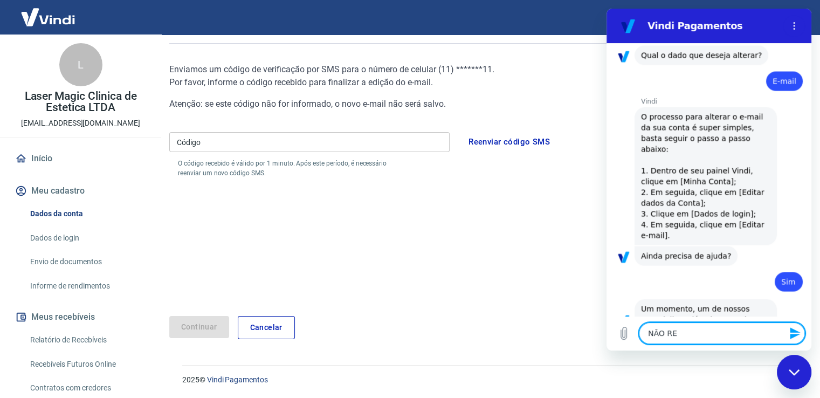
type textarea "x"
type textarea "NÃO RECE"
type textarea "x"
type textarea "NÃO RECEB"
type textarea "x"
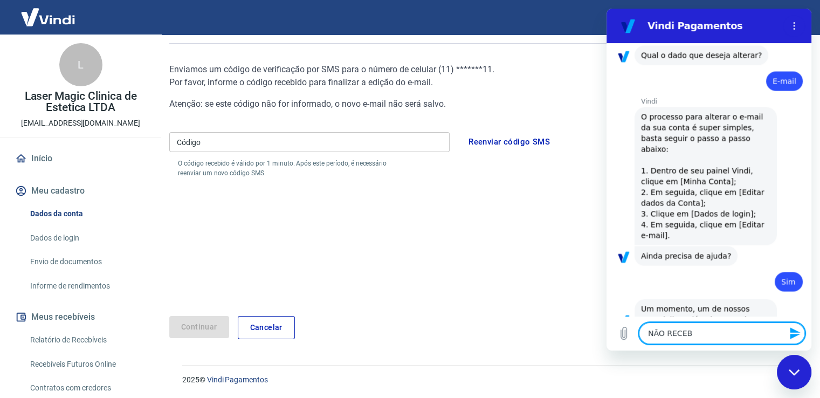
type textarea "NÃO RECEBO"
type textarea "x"
type textarea "NÃO RECEBO"
type textarea "x"
type textarea "NÃO RECEBO O"
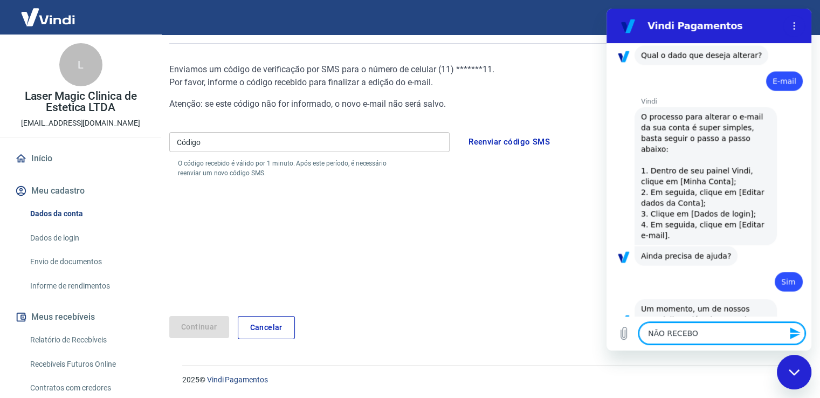
type textarea "x"
type textarea "NÃO RECEBO O"
type textarea "x"
type textarea "NÃO RECEBO O S"
type textarea "x"
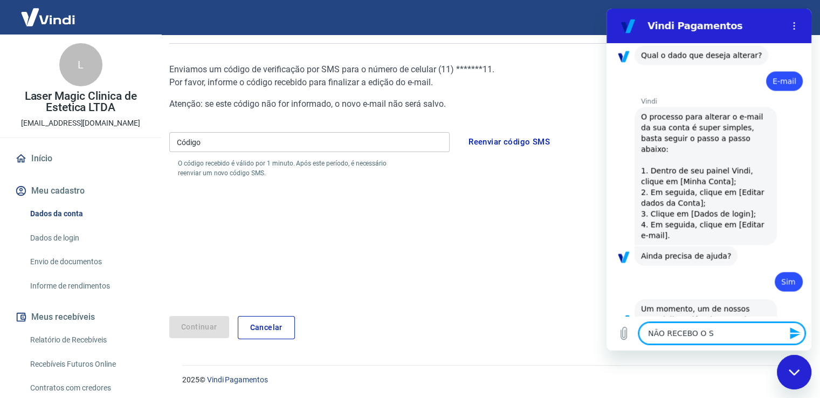
type textarea "NÃO RECEBO O SM"
type textarea "x"
type textarea "NÃO RECEBO O SMS"
type textarea "x"
type textarea "NÃO RECEBO O SMS"
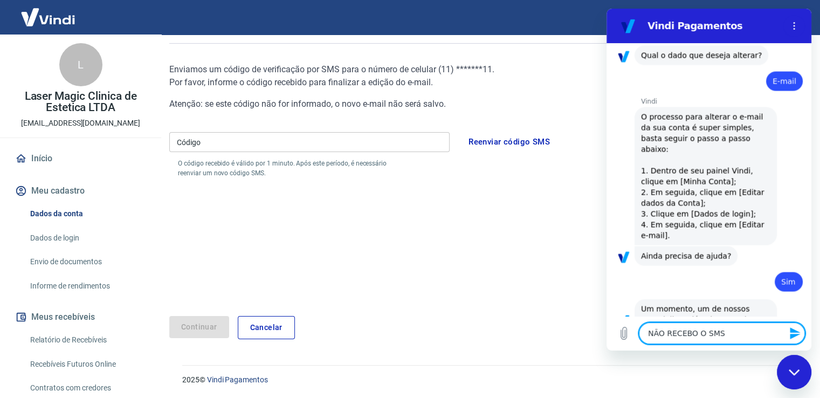
type textarea "x"
type textarea "NÃO RECEBO O SMS P"
type textarea "x"
type textarea "NÃO RECEBO O SMS PA"
type textarea "x"
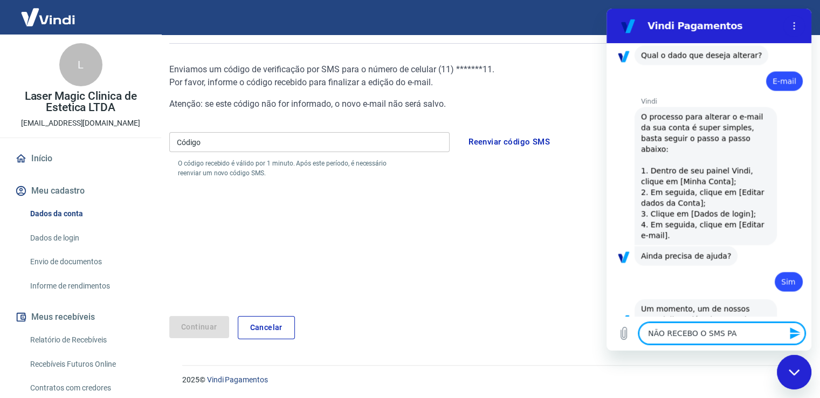
type textarea "NÃO RECEBO O SMS PAR"
type textarea "x"
type textarea "NÃO RECEBO O SMS PARA"
type textarea "x"
type textarea "NÃO RECEBO O SMS PARA"
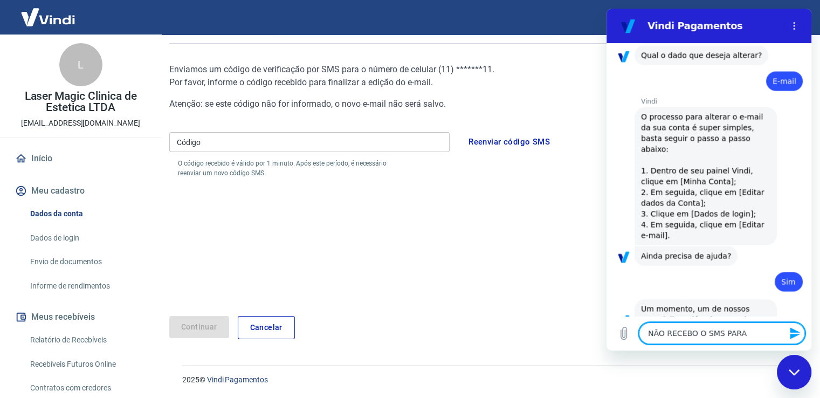
type textarea "x"
type textarea "NÃO RECEBO O SMS PARA T"
type textarea "x"
type textarea "NÃO RECEBO O SMS PARA TR"
type textarea "x"
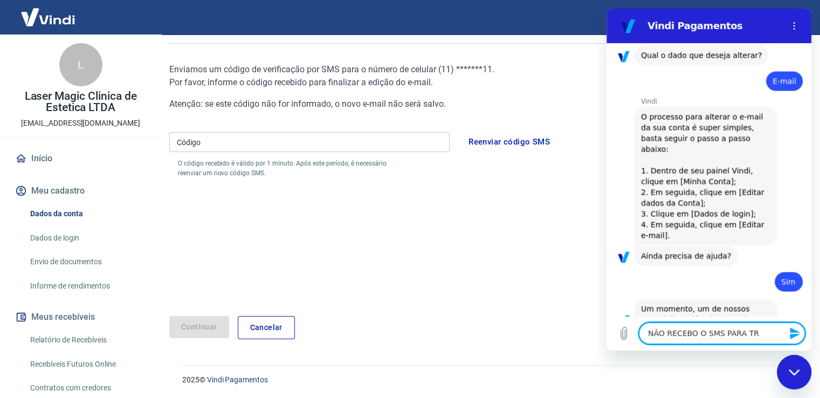
type textarea "NÃO RECEBO O SMS PARA TRO"
type textarea "x"
type textarea "NÃO RECEBO O SMS PARA TROC"
type textarea "x"
type textarea "NÃO RECEBO O SMS PARA TROCA"
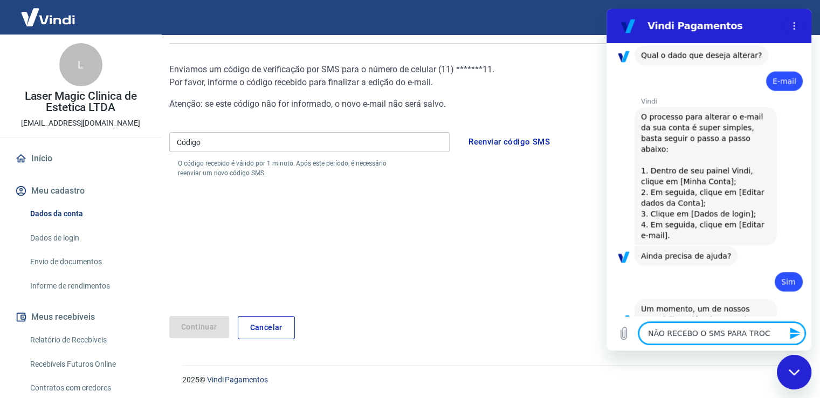
type textarea "x"
type textarea "NÃO RECEBO O SMS PARA TROCAR"
type textarea "x"
type textarea "NÃO RECEBO O SMS PARA TROCAR"
type textarea "x"
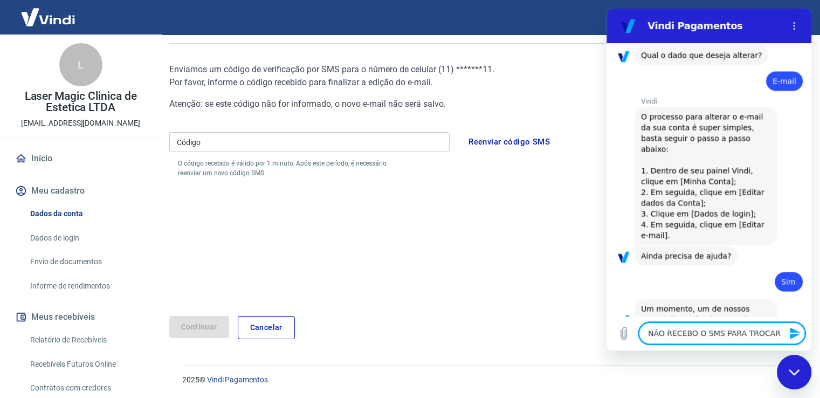
type textarea "NÃO RECEBO O SMS PARA TROCAR O"
type textarea "x"
type textarea "NÃO RECEBO O SMS PARA TROCAR O"
type textarea "x"
type textarea "NÃO RECEBO O SMS PARA TROCAR O A"
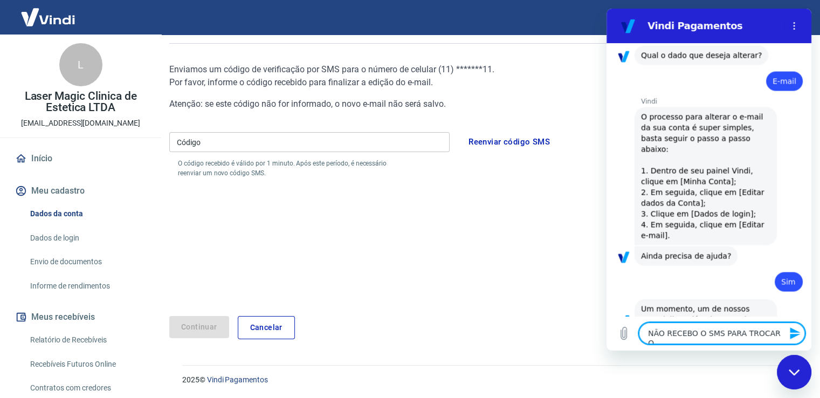
type textarea "x"
type textarea "NÃO RECEBO O SMS PARA TROCAR O AM"
type textarea "x"
type textarea "NÃO RECEBO O SMS PARA TROCAR O AMI"
type textarea "x"
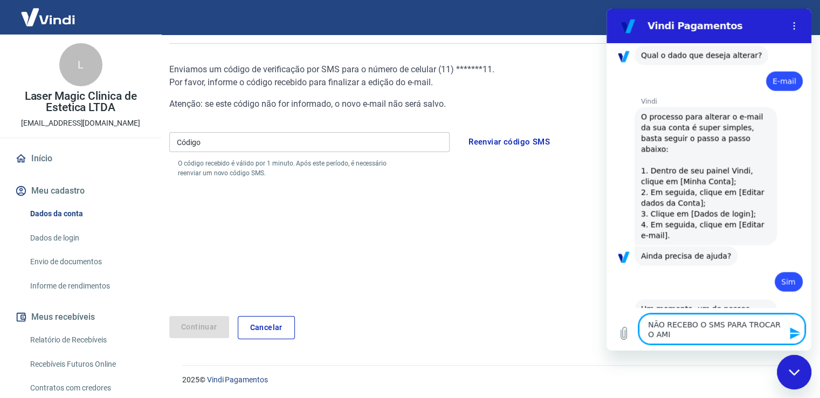
type textarea "NÃO RECEBO O SMS PARA TROCAR O AMIL"
type textarea "x"
type textarea "NÃO RECEBO O SMS PARA TROCAR O AMI"
type textarea "x"
type textarea "NÃO RECEBO O SMS PARA TROCAR O AM"
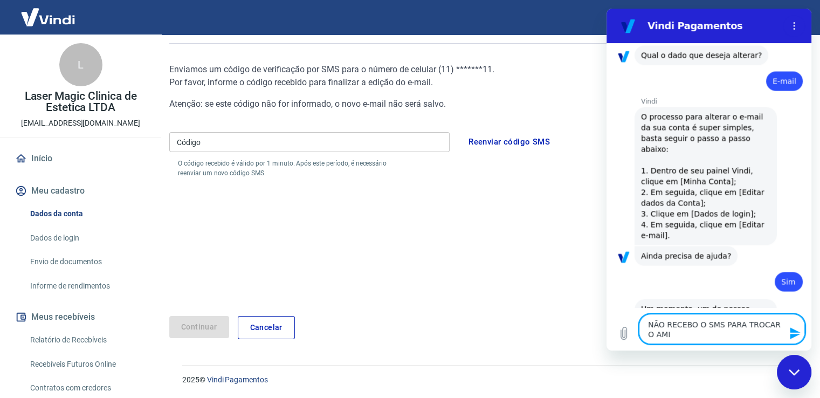
type textarea "x"
type textarea "NÃO RECEBO O SMS PARA TROCAR O A"
type textarea "x"
type textarea "NÃO RECEBO O SMS PARA TROCAR O"
type textarea "x"
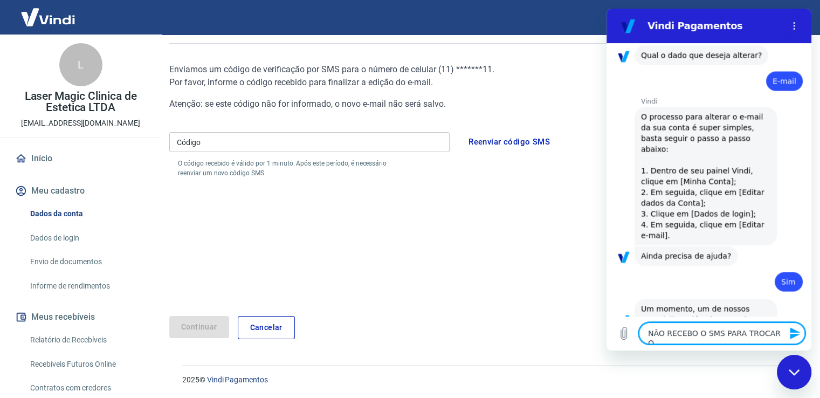
type textarea "NÃO RECEBO O SMS PARA TROCAR O E"
type textarea "x"
type textarea "NÃO RECEBO O SMS PARA TROCAR O EM"
type textarea "x"
type textarea "NÃO RECEBO O SMS PARA TROCAR O EMA"
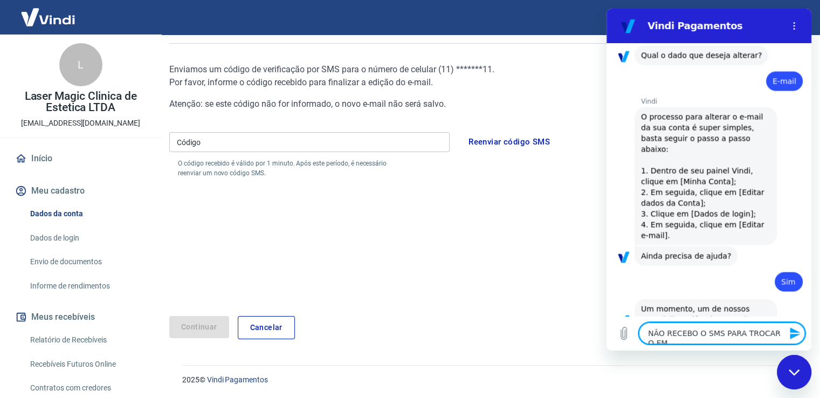
type textarea "x"
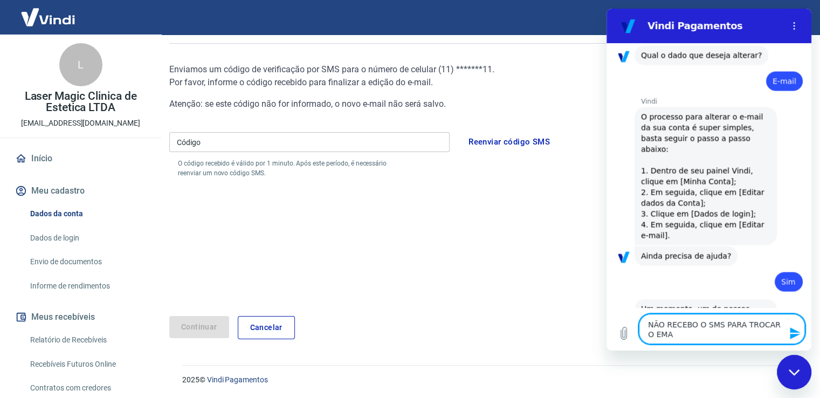
type textarea "NÃO RECEBO O SMS PARA TROCAR O EMAI"
type textarea "x"
type textarea "NÃO RECEBO O SMS PARA TROCAR O EMAIL"
type textarea "x"
type textarea "NÃO RECEBO O SMS PARA TROCAR O EMAIL"
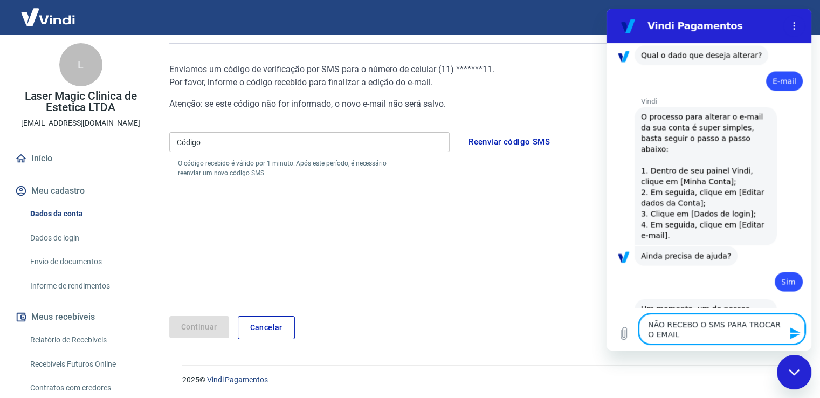
type textarea "x"
type textarea "NÃO RECEBO O SMS PARA TROCAR O EMAIL D"
type textarea "x"
type textarea "NÃO RECEBO O SMS PARA TROCAR O EMAIL DE"
type textarea "x"
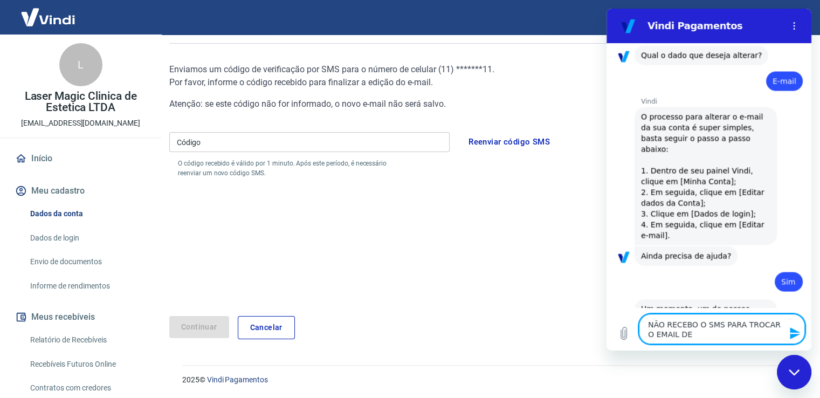
type textarea "NÃO RECEBO O SMS PARA TROCAR O EMAIL DE"
type textarea "x"
type textarea "NÃO RECEBO O SMS PARA TROCAR O EMAIL DE A"
type textarea "x"
type textarea "NÃO RECEBO O SMS PARA TROCAR O EMAIL DE AC"
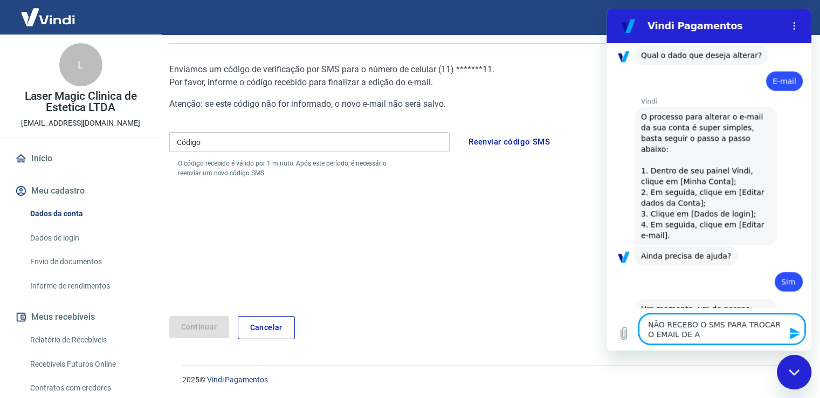
type textarea "x"
type textarea "NÃO RECEBO O SMS PARA TROCAR O EMAIL DE ACE"
type textarea "x"
type textarea "NÃO RECEBO O SMS PARA TROCAR O EMAIL DE ACES"
type textarea "x"
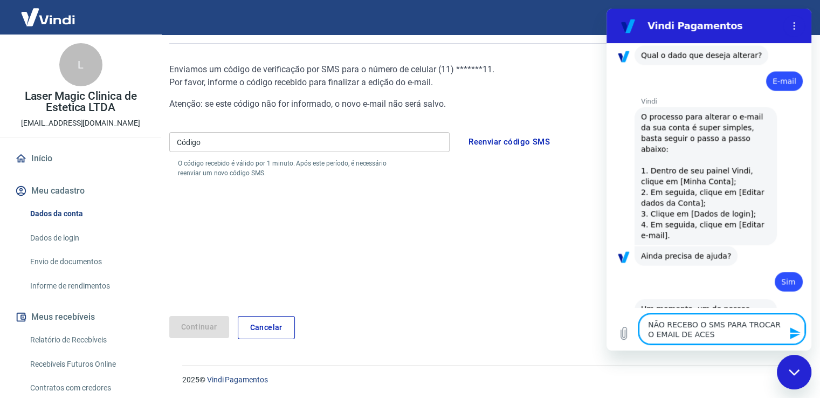
type textarea "NÃO RECEBO O SMS PARA TROCAR O EMAIL DE ACESS"
type textarea "x"
type textarea "NÃO RECEBO O SMS PARA TROCAR O EMAIL DE ACESSO"
type textarea "x"
type textarea "NÃO RECEBO O SMS PARA TROCAR O EMAIL DE ACESSO"
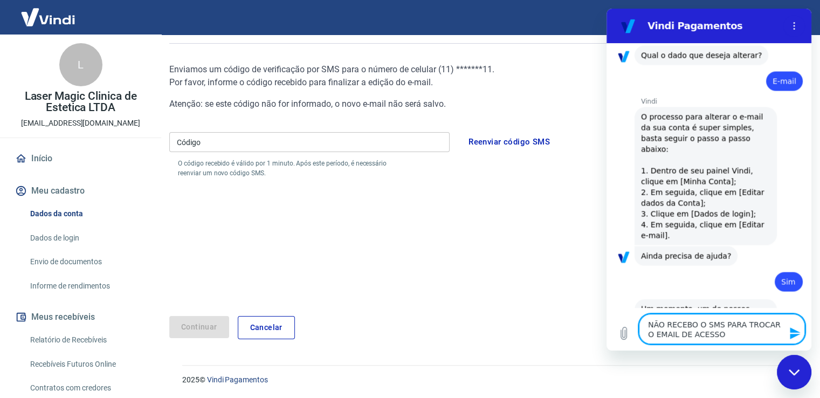
type textarea "x"
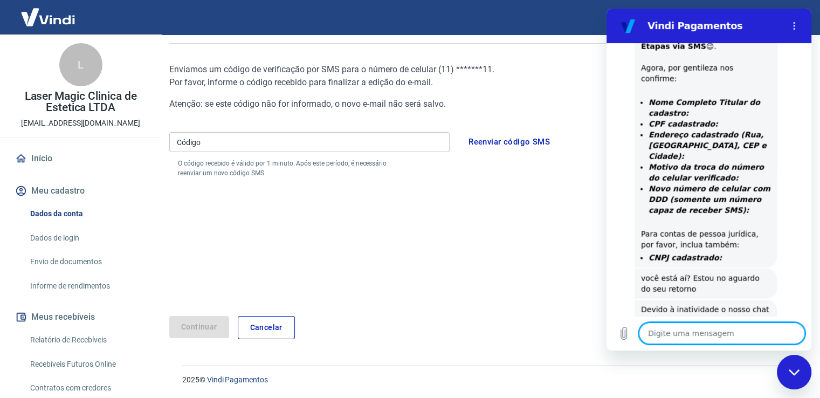
scroll to position [2465, 0]
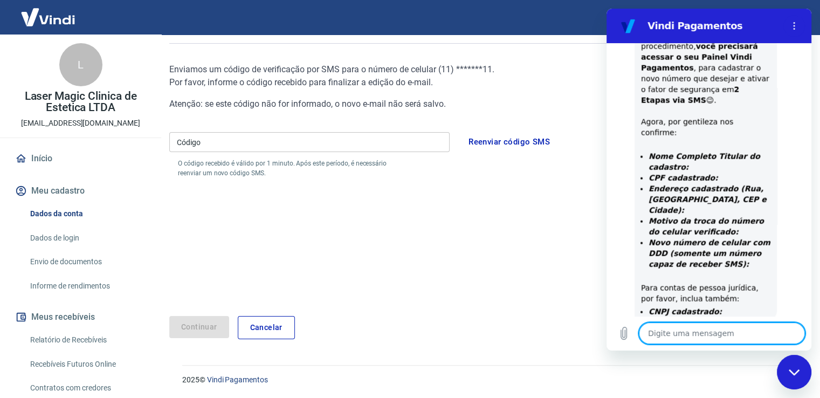
click at [671, 334] on textarea at bounding box center [722, 333] width 166 height 22
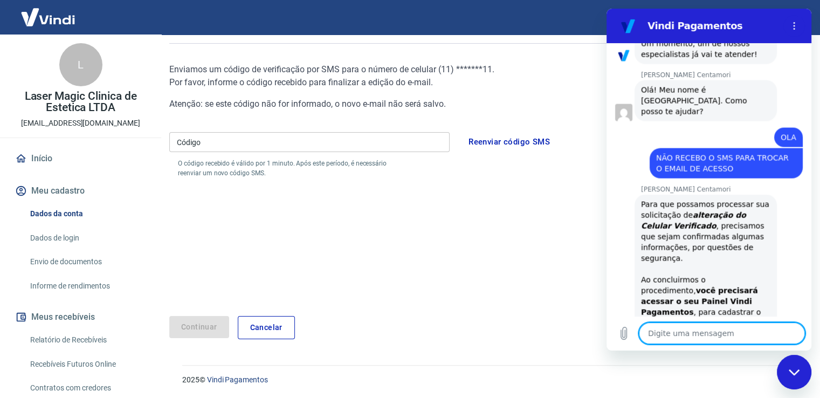
scroll to position [2195, 0]
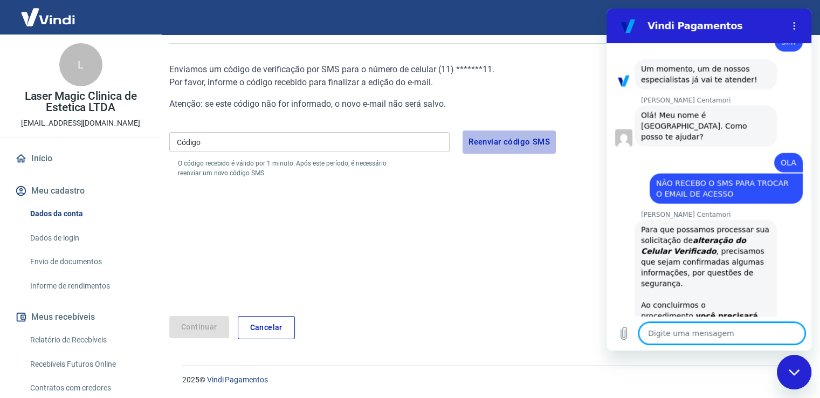
click at [492, 143] on button "Reenviar código SMS" at bounding box center [509, 141] width 93 height 23
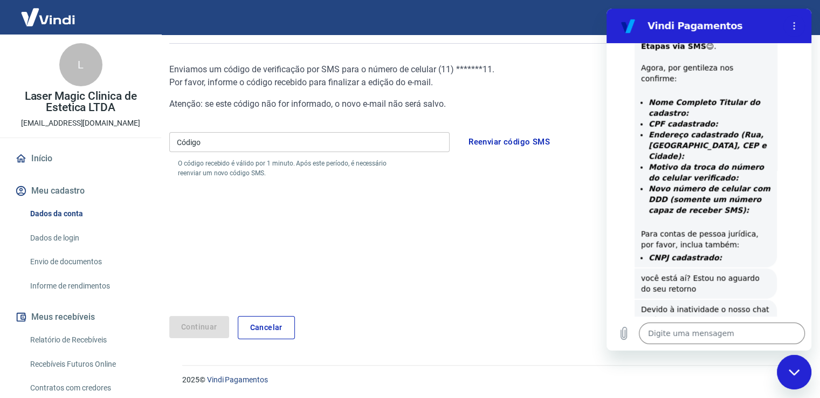
scroll to position [2520, 0]
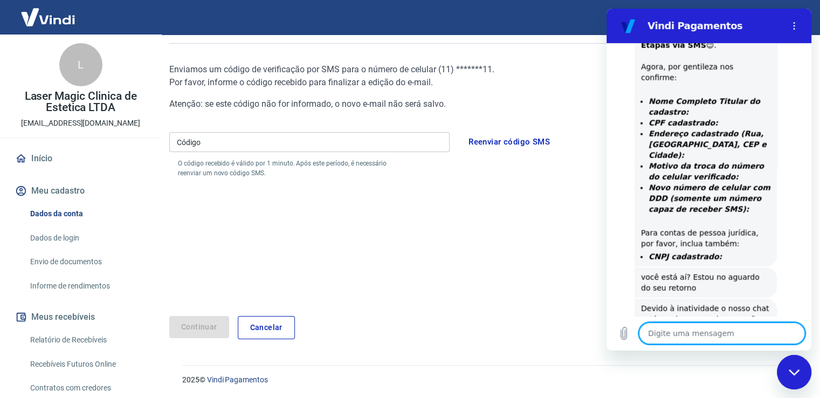
click at [670, 335] on textarea at bounding box center [722, 333] width 166 height 22
click at [651, 329] on textarea at bounding box center [722, 333] width 166 height 22
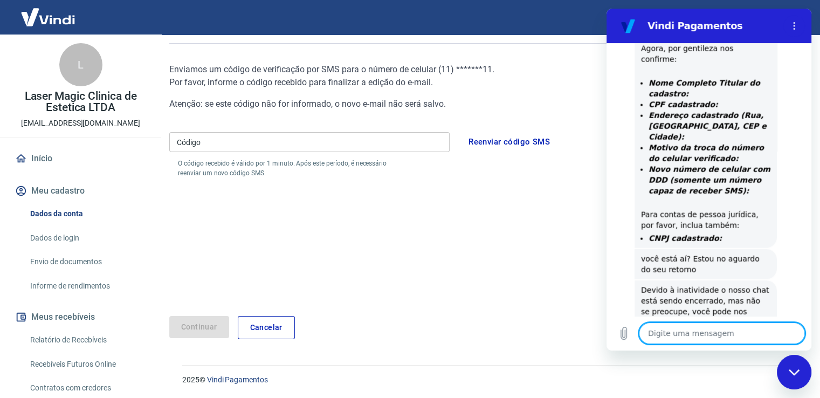
scroll to position [2540, 0]
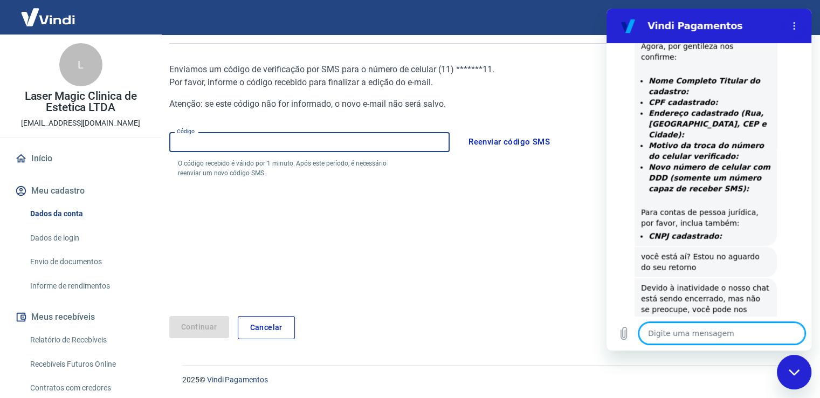
click at [210, 148] on input "Código" at bounding box center [309, 142] width 280 height 20
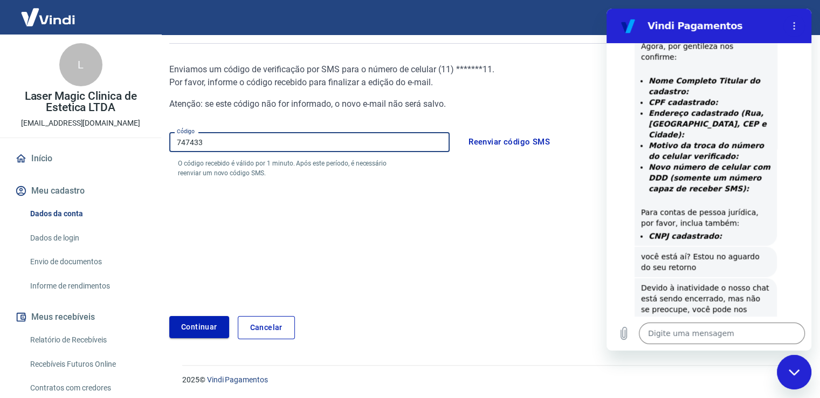
click at [189, 325] on button "Continuar" at bounding box center [199, 327] width 60 height 22
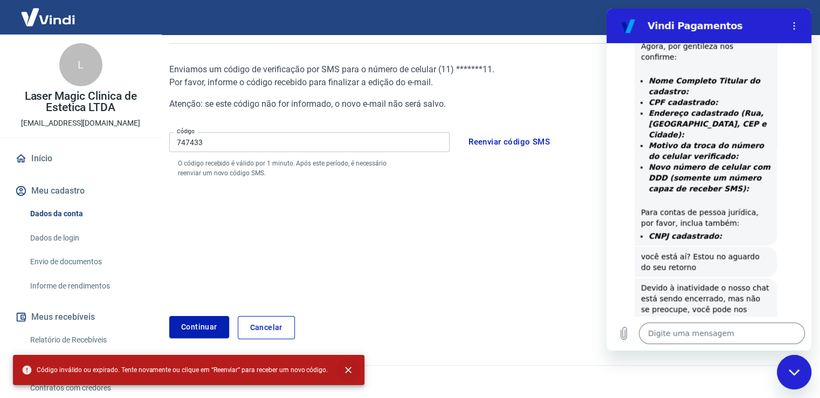
click at [346, 367] on icon "close" at bounding box center [348, 370] width 6 height 6
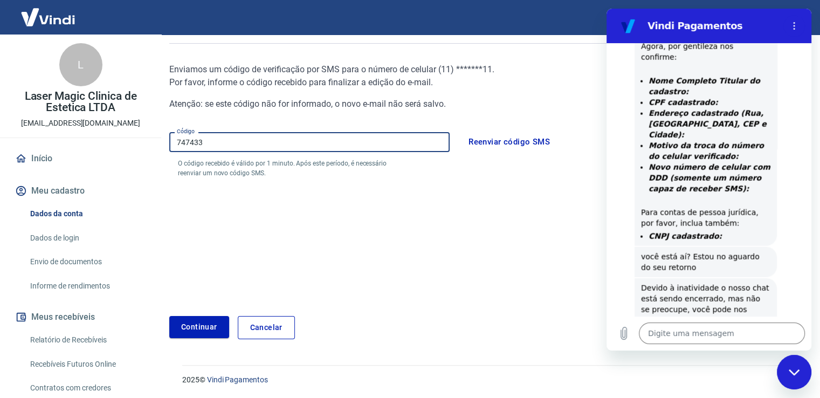
drag, startPoint x: 206, startPoint y: 140, endPoint x: 161, endPoint y: 136, distance: 44.9
click at [161, 136] on div "Sair L Laser Magic Clinica de Estetica LTDA [EMAIL_ADDRESS][DOMAIN_NAME] Início…" at bounding box center [410, 108] width 820 height 398
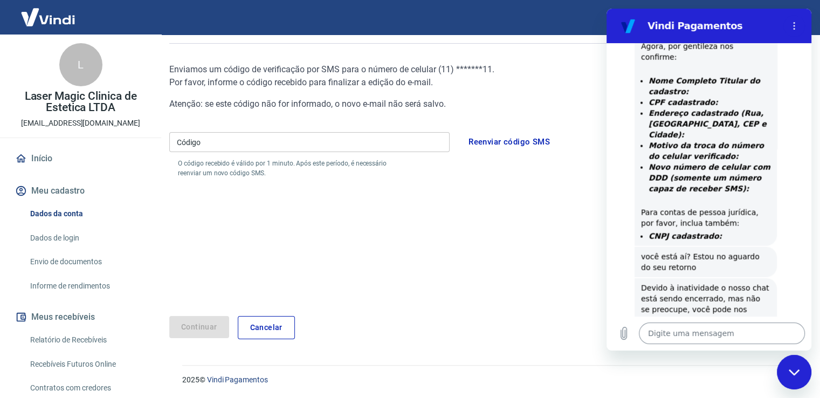
click at [663, 327] on textarea at bounding box center [722, 333] width 166 height 22
